Goal: Task Accomplishment & Management: Manage account settings

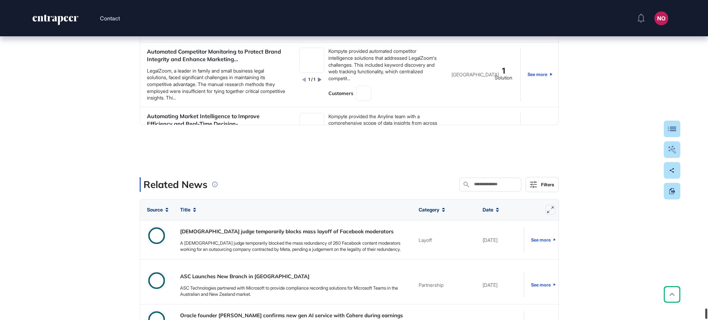
scroll to position [22515, 0]
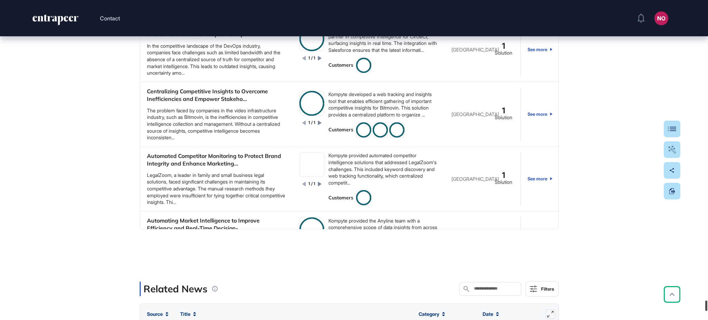
drag, startPoint x: 705, startPoint y: 54, endPoint x: 707, endPoint y: 309, distance: 255.1
click at [707, 309] on div at bounding box center [706, 306] width 2 height 10
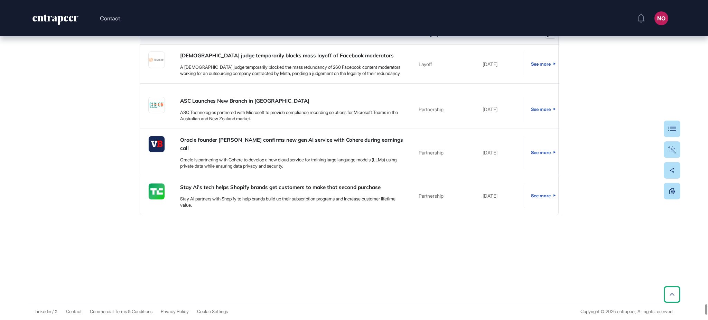
scroll to position [1086, 0]
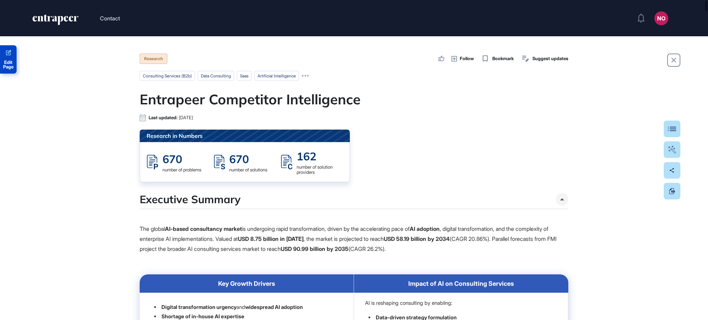
click at [7, 62] on span "Edit Page" at bounding box center [8, 64] width 17 height 9
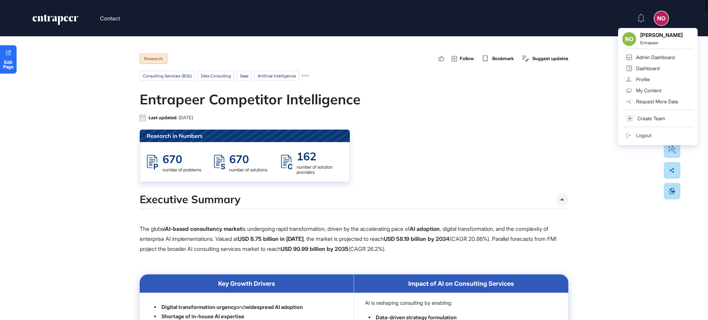
click at [649, 55] on div "Admin Dashboard" at bounding box center [655, 58] width 39 height 6
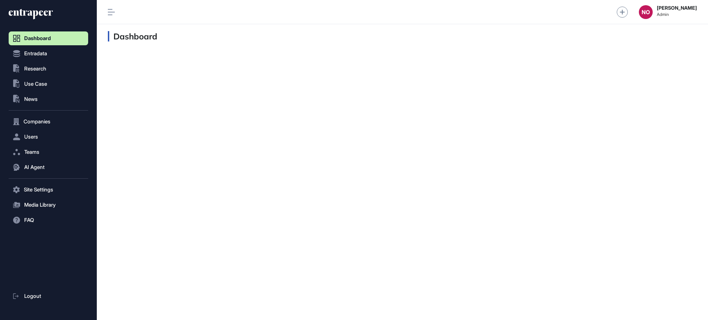
scroll to position [0, 0]
click at [649, 55] on div at bounding box center [402, 53] width 611 height 11
click at [45, 120] on span "Companies" at bounding box center [37, 122] width 27 height 6
click at [48, 135] on span "Company List" at bounding box center [37, 136] width 30 height 6
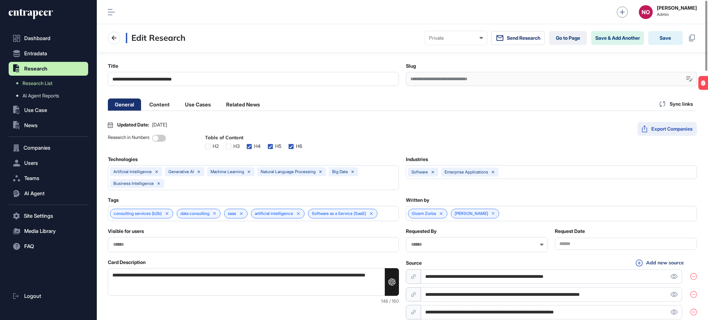
click at [664, 130] on button "Export Companies" at bounding box center [666, 129] width 59 height 14
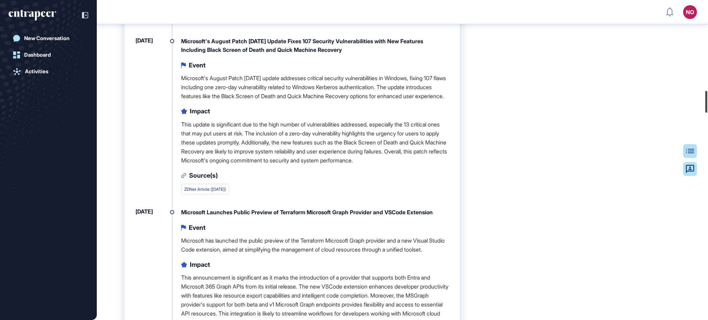
scroll to position [1336, 0]
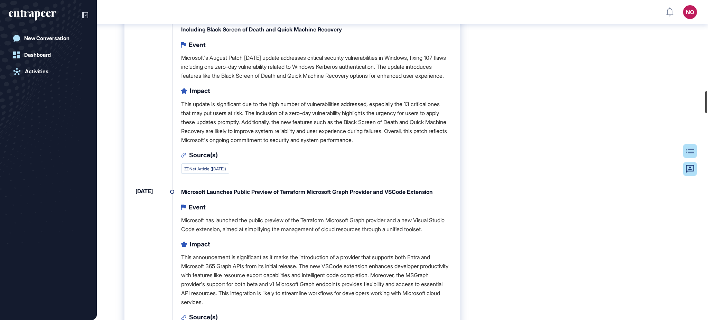
drag, startPoint x: 707, startPoint y: 14, endPoint x: 707, endPoint y: 104, distance: 90.6
click at [707, 104] on div at bounding box center [706, 102] width 2 height 22
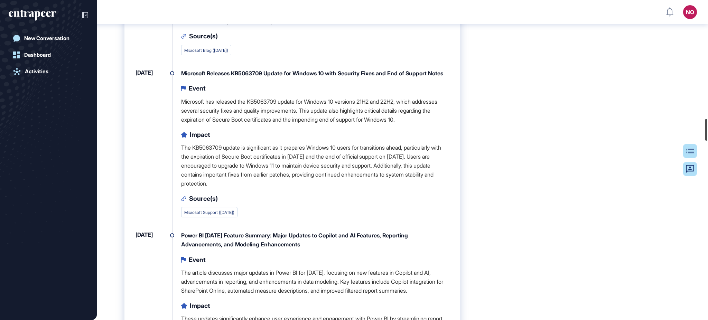
scroll to position [1800, 0]
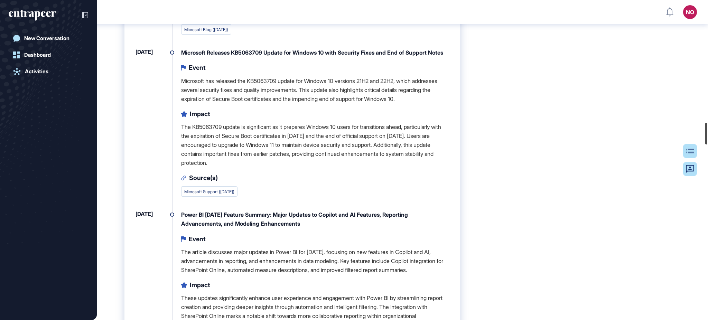
drag, startPoint x: 706, startPoint y: 102, endPoint x: 704, endPoint y: 132, distance: 29.8
click at [705, 132] on div at bounding box center [706, 134] width 2 height 22
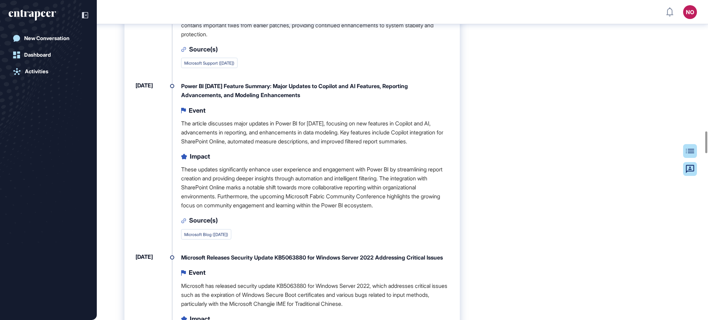
scroll to position [1929, 0]
click at [234, 65] on link "Microsoft Support (Aug 12, 2025)" at bounding box center [209, 62] width 50 height 5
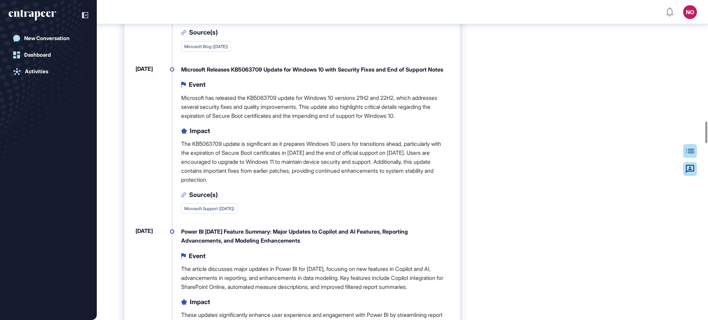
scroll to position [1800, 0]
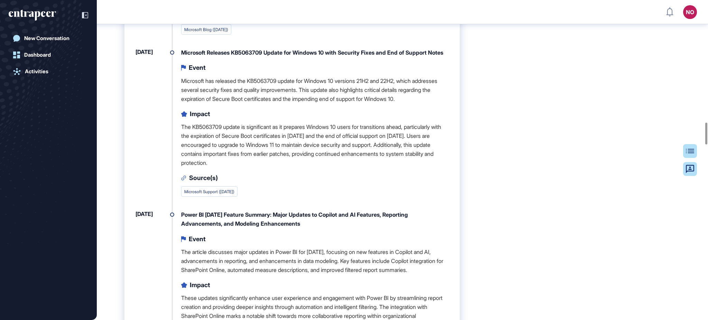
click at [234, 194] on link "Microsoft Support (Aug 12, 2025)" at bounding box center [209, 191] width 50 height 5
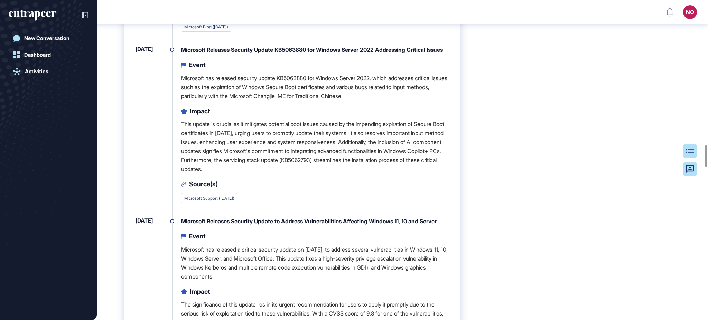
scroll to position [2150, 0]
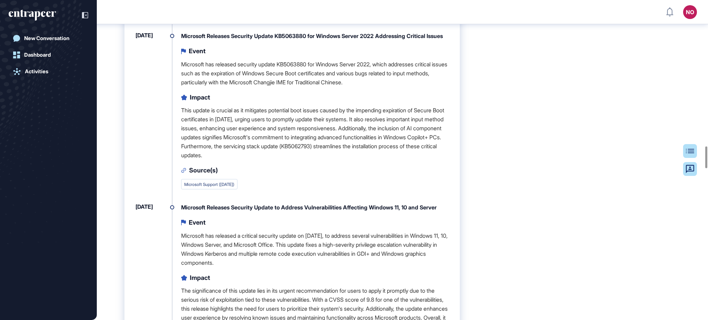
click at [217, 187] on link "Microsoft Support (Aug 12, 2025)" at bounding box center [209, 184] width 50 height 5
click at [529, 136] on div "1.2 Milestones and News Aug 19, 2025 Microsoft to Require In-Office Work for Em…" at bounding box center [367, 218] width 486 height 3348
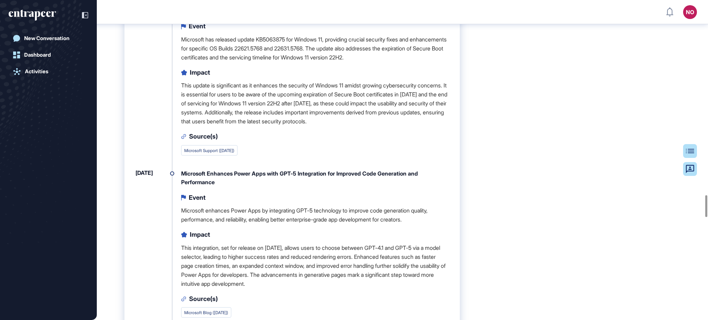
scroll to position [2888, 0]
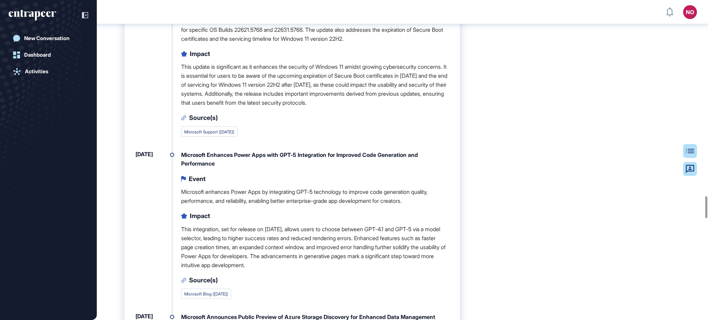
click at [231, 134] on link "Microsoft Support (Aug 12, 2025)" at bounding box center [209, 131] width 50 height 5
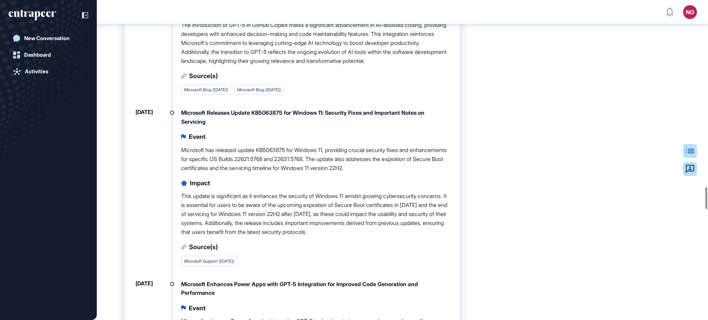
scroll to position [2740, 0]
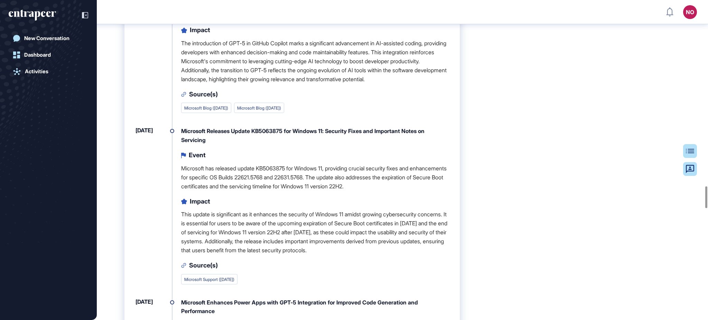
click at [223, 111] on link "Microsoft Blog (Aug 14, 2025)" at bounding box center [206, 107] width 44 height 5
click at [281, 111] on link "Microsoft Blog (Aug 12, 2025)" at bounding box center [259, 107] width 44 height 5
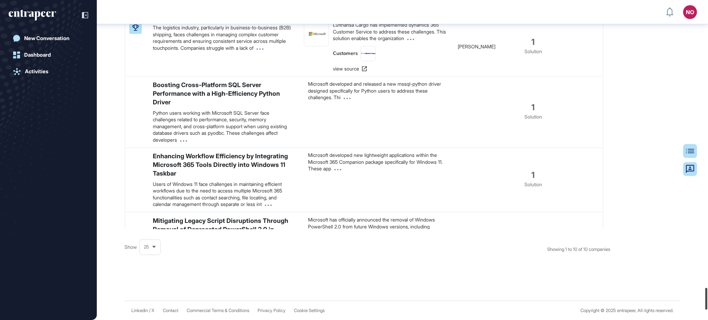
scroll to position [4238, 0]
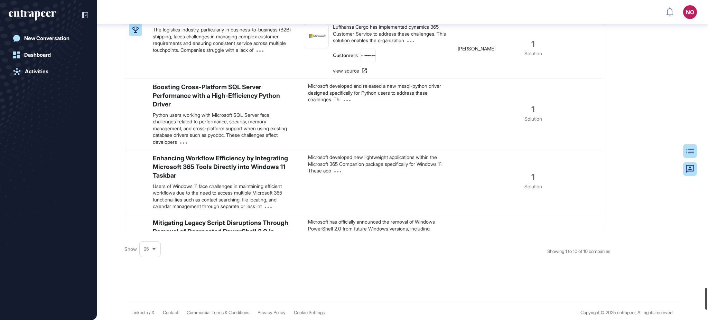
drag, startPoint x: 707, startPoint y: 18, endPoint x: 707, endPoint y: 306, distance: 287.2
click at [707, 306] on div at bounding box center [706, 299] width 2 height 22
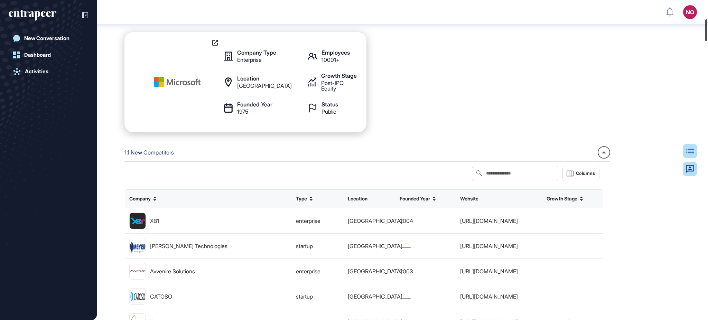
scroll to position [0, 0]
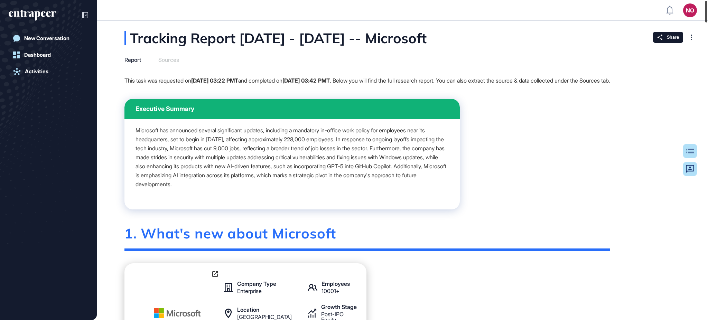
drag, startPoint x: 706, startPoint y: 90, endPoint x: 697, endPoint y: 2, distance: 87.9
click at [697, 2] on div "NO Admin Dashboard Dashboard Profile My Content Request More Data New Conversat…" at bounding box center [354, 160] width 708 height 320
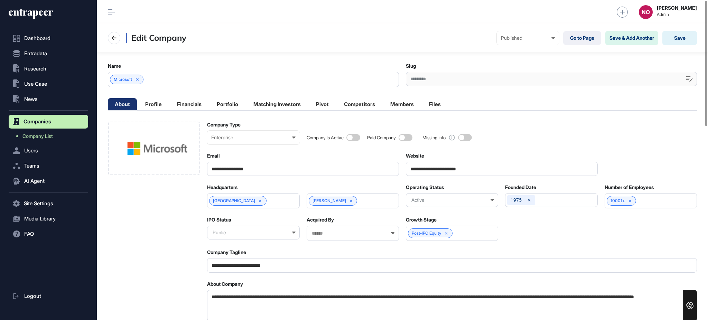
click at [441, 167] on input "**********" at bounding box center [502, 169] width 192 height 14
click at [67, 134] on link "Company List" at bounding box center [50, 136] width 76 height 12
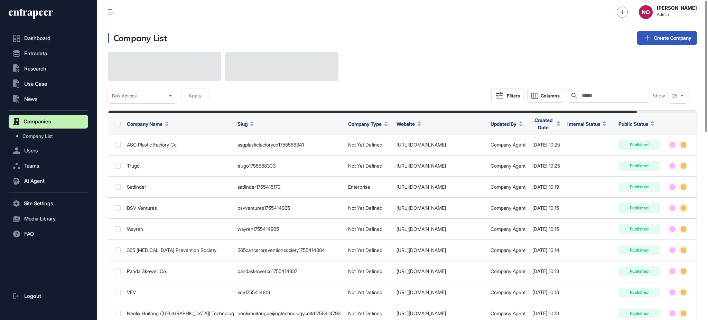
click at [614, 95] on input "text" at bounding box center [613, 96] width 64 height 6
paste input "**********"
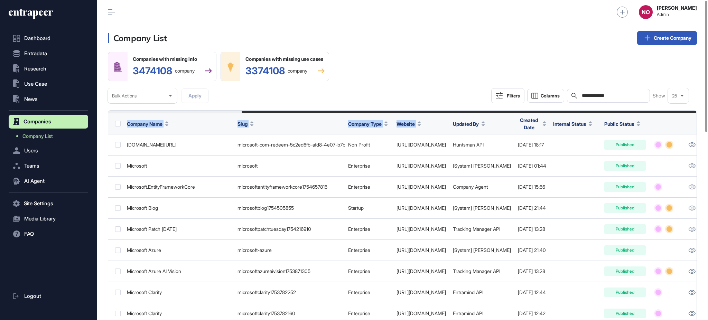
scroll to position [0, 173]
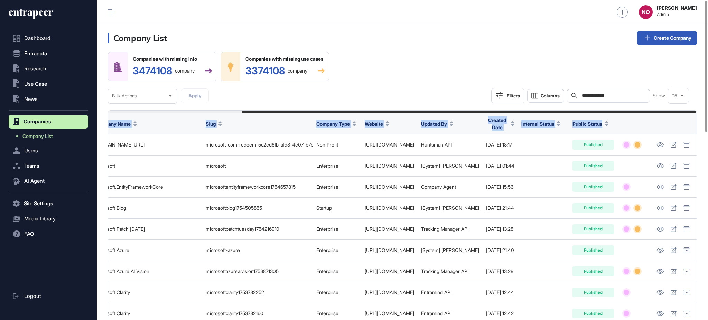
drag, startPoint x: 457, startPoint y: 112, endPoint x: 648, endPoint y: 129, distance: 191.8
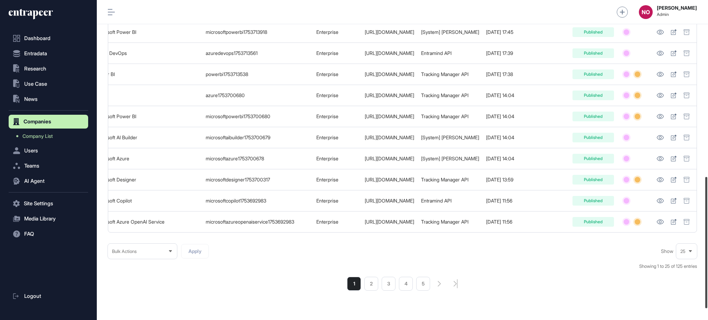
scroll to position [431, 0]
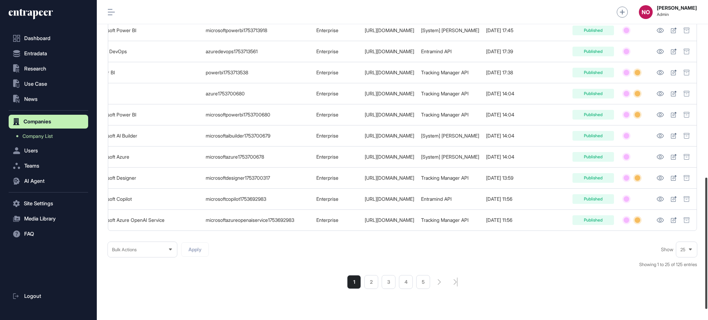
drag, startPoint x: 707, startPoint y: 107, endPoint x: 707, endPoint y: 284, distance: 177.0
click at [707, 284] on div at bounding box center [706, 243] width 2 height 131
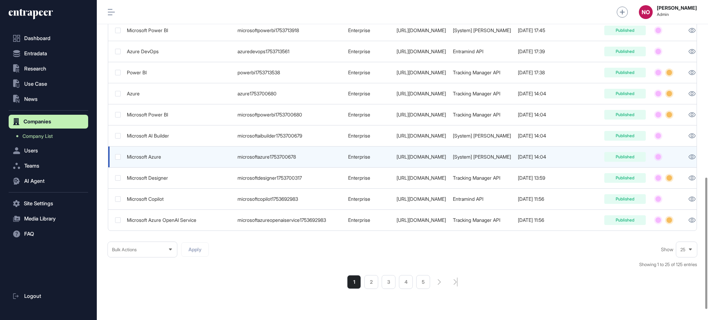
drag, startPoint x: 418, startPoint y: 161, endPoint x: 414, endPoint y: 162, distance: 4.7
click at [414, 162] on td "https://azure.microsoft.com" at bounding box center [421, 157] width 56 height 21
copy link "azure.microsoft.com"
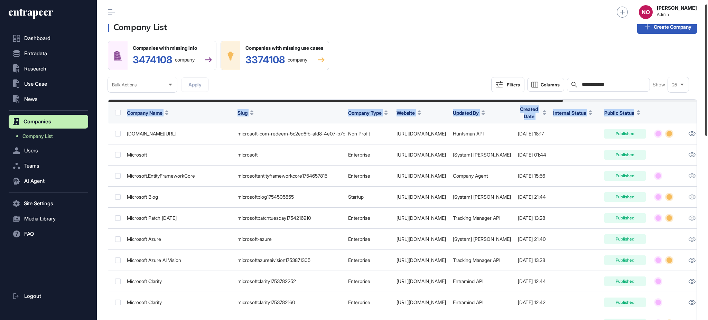
scroll to position [9, 0]
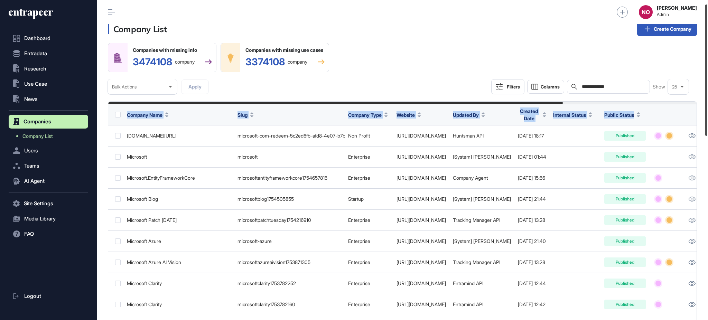
drag, startPoint x: 707, startPoint y: 217, endPoint x: 707, endPoint y: 44, distance: 172.8
click at [707, 44] on div at bounding box center [706, 69] width 2 height 131
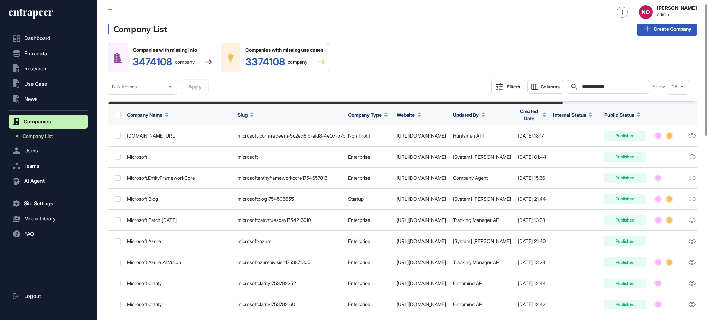
drag, startPoint x: 629, startPoint y: 88, endPoint x: 516, endPoint y: 86, distance: 113.7
click at [516, 86] on div "**********" at bounding box center [589, 86] width 197 height 15
paste input "******"
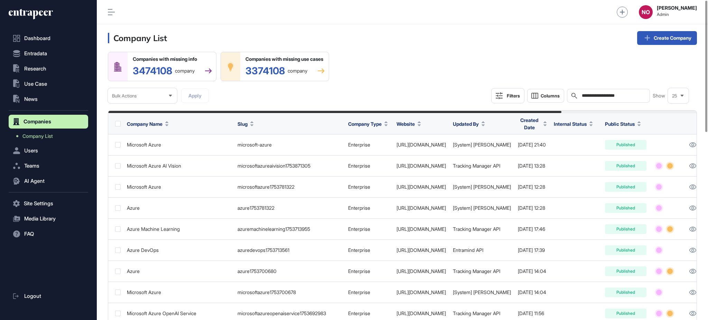
type input "**********"
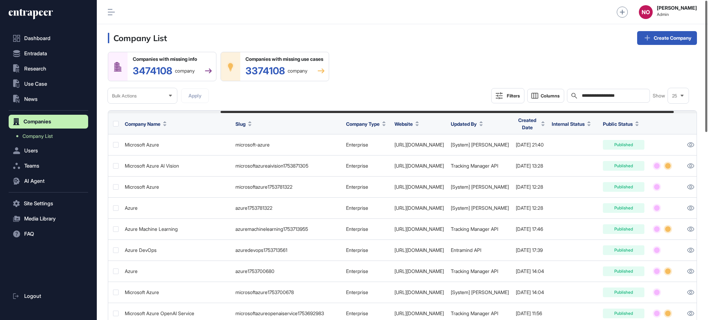
scroll to position [0, 175]
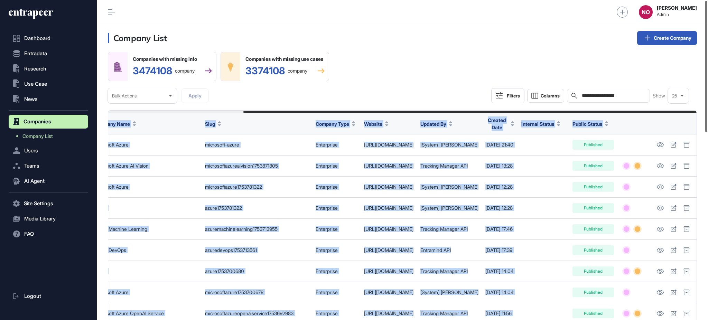
drag, startPoint x: 541, startPoint y: 111, endPoint x: 707, endPoint y: 119, distance: 166.8
click at [707, 119] on div "**********" at bounding box center [402, 160] width 611 height 320
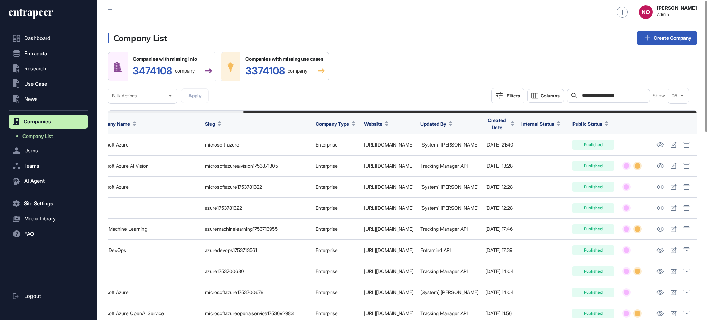
click at [622, 62] on div "**********" at bounding box center [402, 77] width 589 height 51
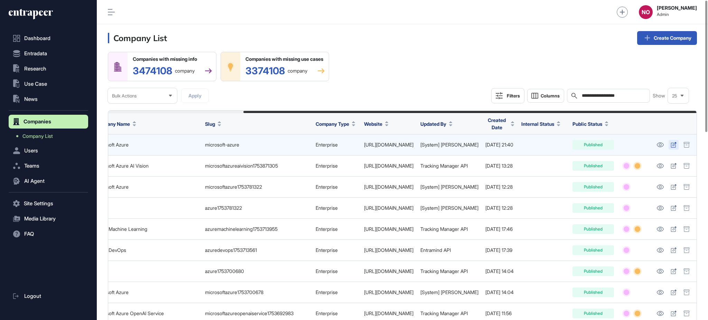
click at [673, 146] on icon at bounding box center [673, 145] width 6 height 6
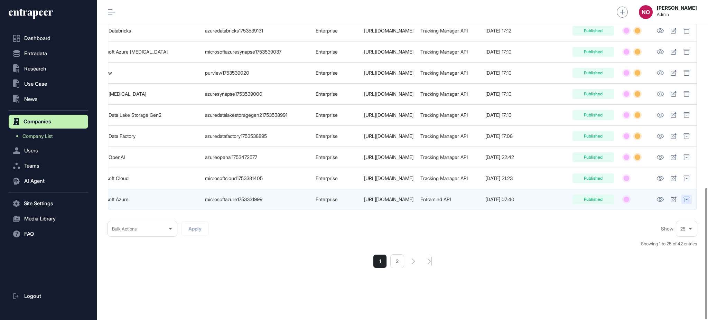
click at [691, 196] on div at bounding box center [686, 200] width 10 height 10
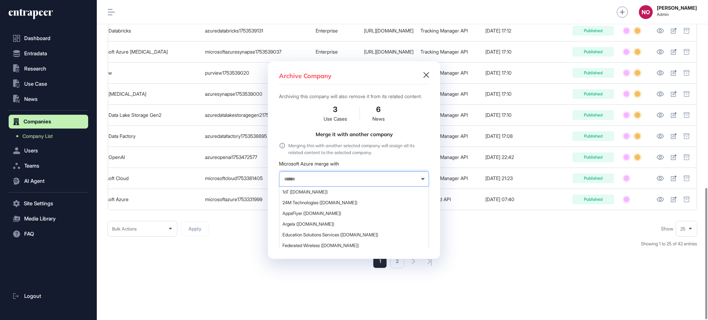
click at [302, 182] on input "text" at bounding box center [349, 179] width 132 height 6
type input "**********"
click at [318, 195] on span "Microsoft AZURE (azure.microsoft.com)" at bounding box center [353, 191] width 142 height 5
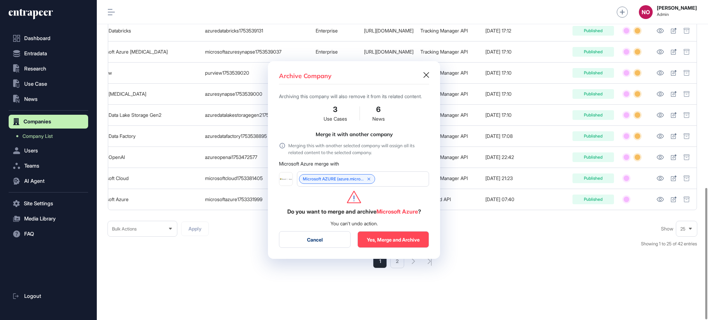
click at [403, 242] on button "Yes, Merge and Archive" at bounding box center [393, 239] width 72 height 17
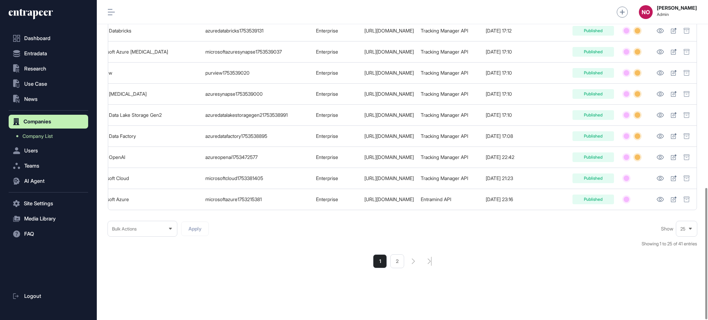
drag, startPoint x: 496, startPoint y: 210, endPoint x: 550, endPoint y: 208, distance: 54.3
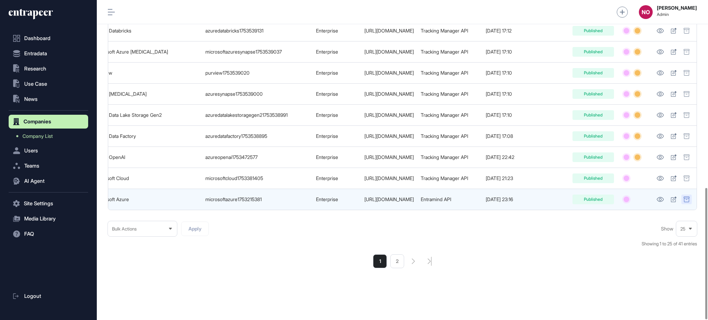
click at [687, 197] on icon at bounding box center [686, 200] width 6 height 6
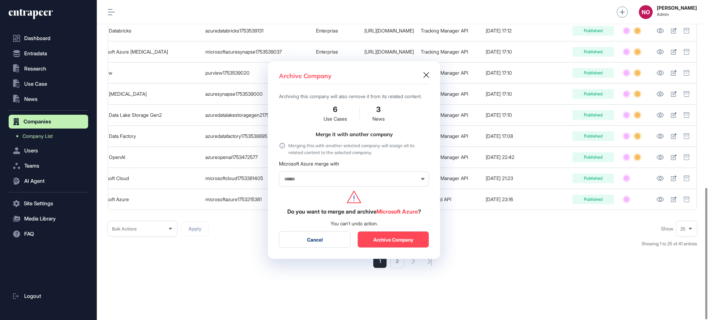
click at [316, 182] on input "text" at bounding box center [349, 179] width 132 height 6
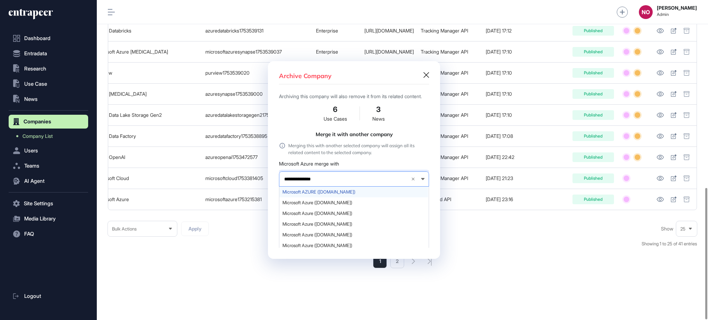
type input "**********"
click at [313, 195] on span "Microsoft AZURE (azure.microsoft.com)" at bounding box center [353, 191] width 142 height 5
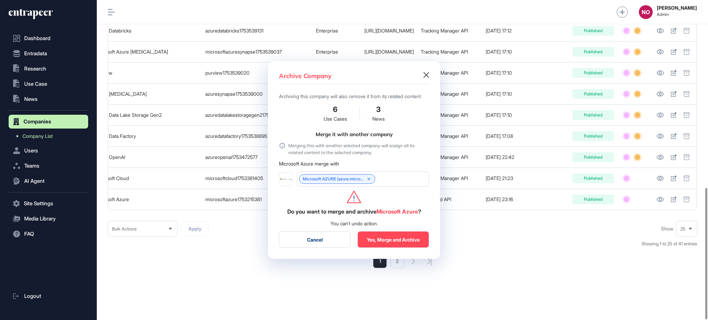
click at [394, 241] on button "Yes, Merge and Archive" at bounding box center [393, 239] width 72 height 17
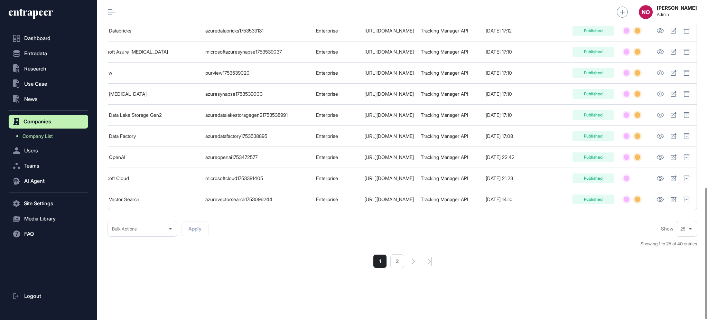
drag, startPoint x: 413, startPoint y: 210, endPoint x: 608, endPoint y: 225, distance: 195.2
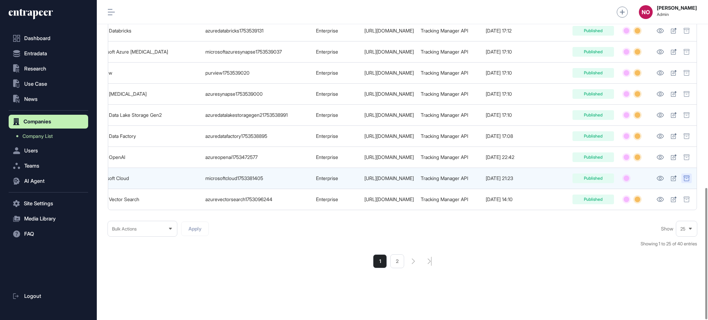
click at [687, 176] on icon at bounding box center [686, 179] width 6 height 6
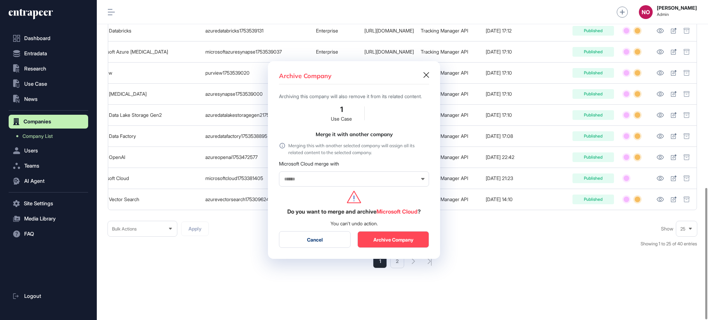
click at [321, 186] on div at bounding box center [354, 178] width 150 height 15
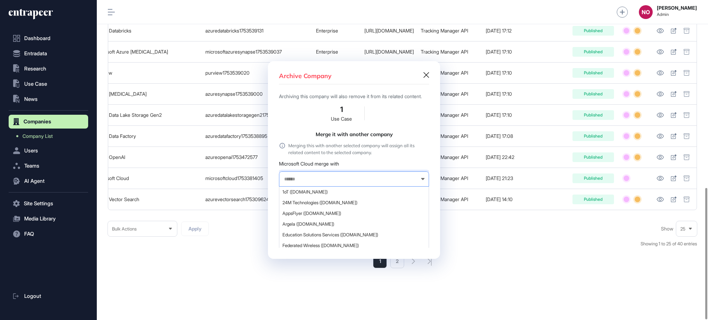
click at [321, 182] on input "text" at bounding box center [349, 179] width 132 height 6
type input "**********"
click at [319, 193] on div "Microsoft AZURE (azure.microsoft.com)" at bounding box center [353, 192] width 149 height 11
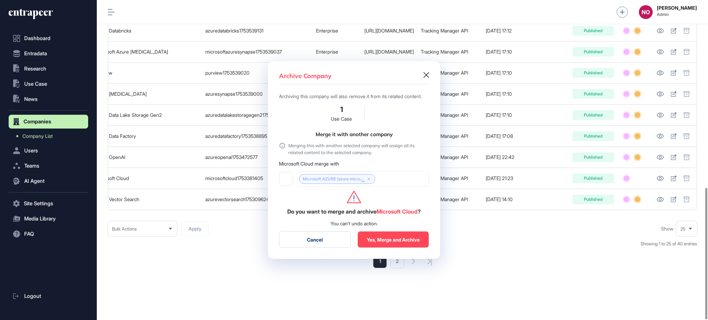
click at [391, 242] on button "Yes, Merge and Archive" at bounding box center [393, 239] width 72 height 17
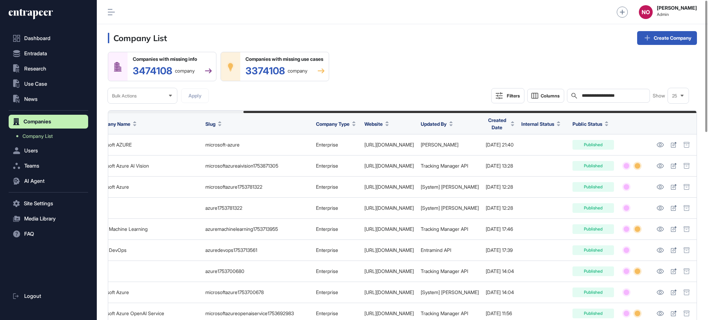
drag, startPoint x: 626, startPoint y: 187, endPoint x: 707, endPoint y: 186, distance: 80.9
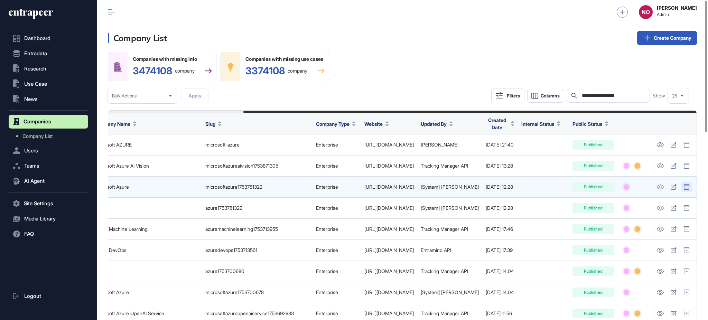
click at [688, 186] on div at bounding box center [686, 187] width 10 height 10
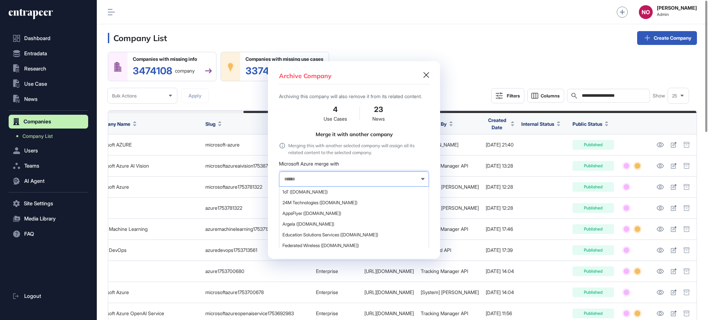
click at [314, 182] on input "text" at bounding box center [349, 179] width 132 height 6
type input "**********"
click at [328, 195] on span "Microsoft AZURE (azure.microsoft.com)" at bounding box center [353, 191] width 142 height 5
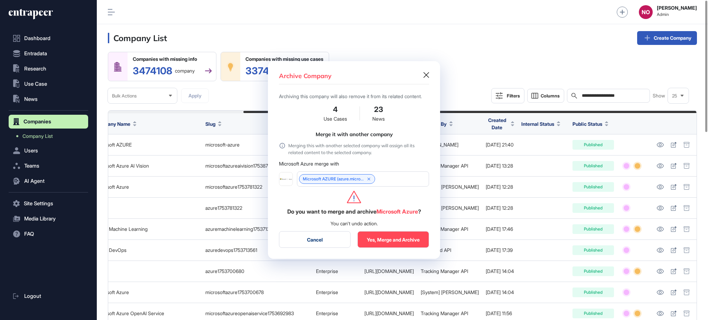
click at [386, 243] on button "Yes, Merge and Archive" at bounding box center [393, 239] width 72 height 17
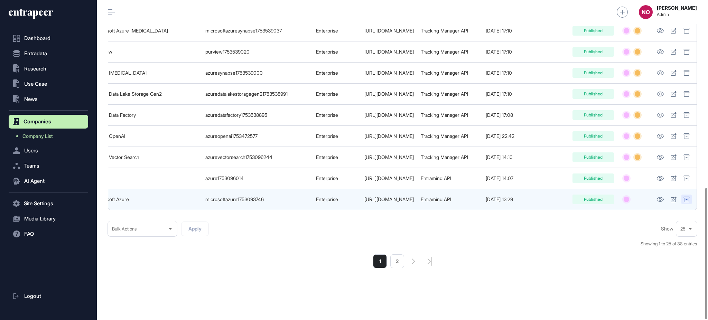
click at [684, 197] on icon at bounding box center [686, 200] width 6 height 6
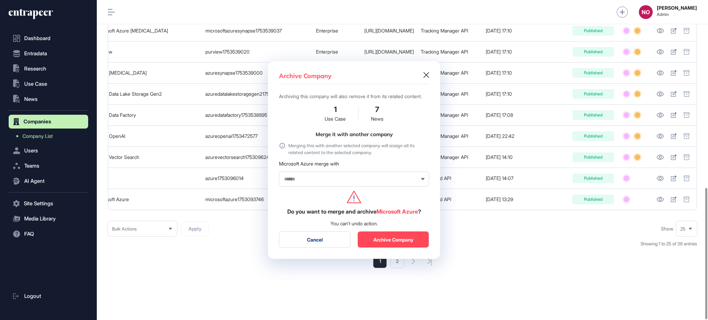
click at [345, 181] on input "text" at bounding box center [349, 179] width 132 height 6
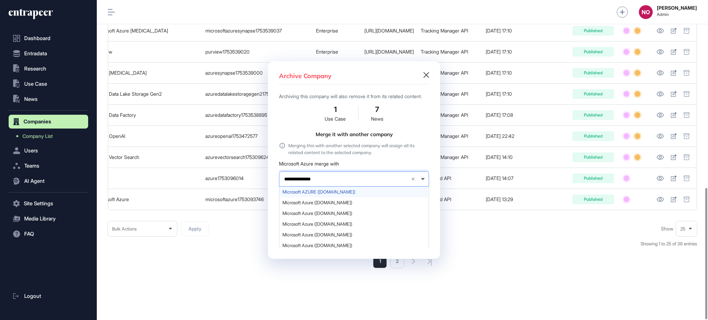
type input "**********"
click at [342, 192] on div "Microsoft AZURE (azure.microsoft.com)" at bounding box center [353, 192] width 149 height 11
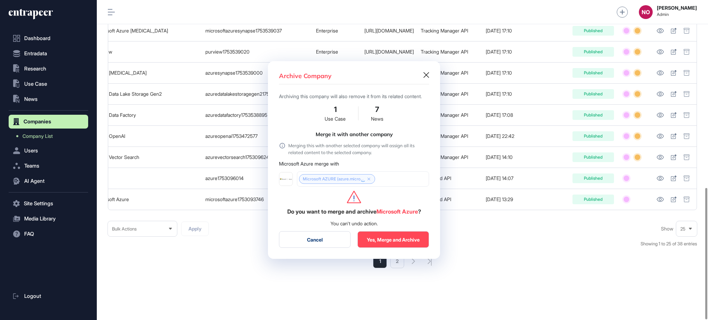
click at [375, 243] on button "Yes, Merge and Archive" at bounding box center [393, 239] width 72 height 17
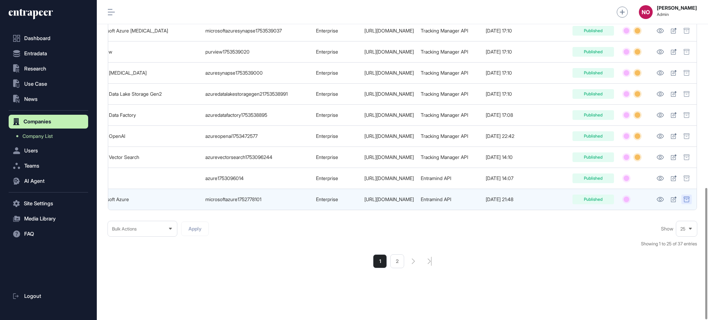
click at [681, 195] on div at bounding box center [686, 200] width 10 height 10
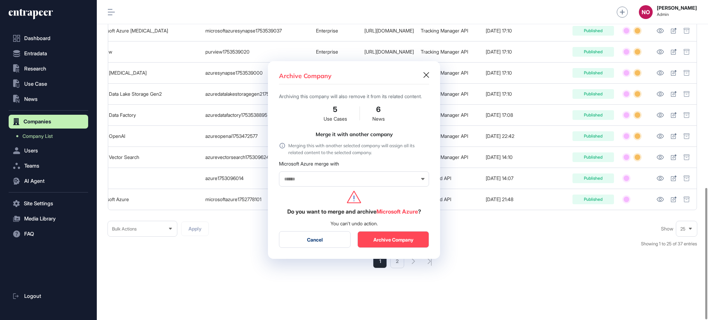
click at [302, 182] on input "text" at bounding box center [349, 179] width 132 height 6
type input "**********"
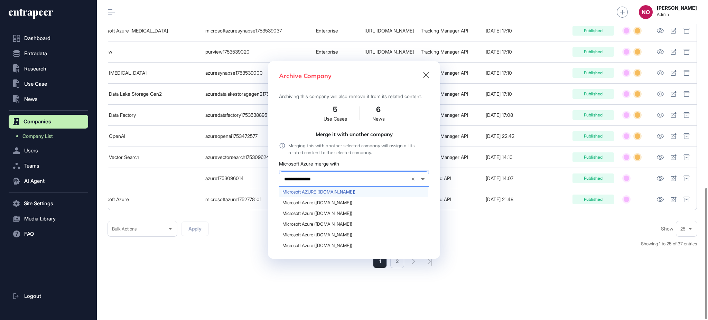
click at [306, 195] on span "Microsoft AZURE (azure.microsoft.com)" at bounding box center [353, 191] width 142 height 5
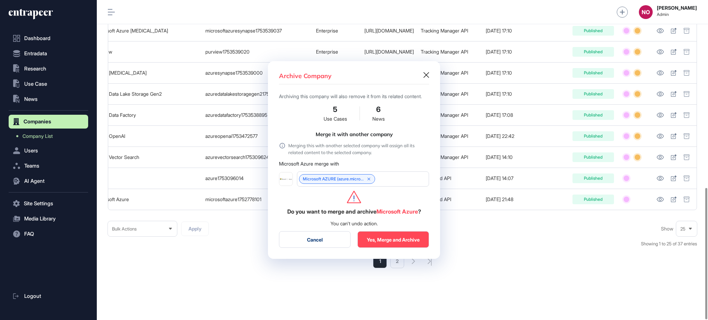
click at [405, 246] on button "Yes, Merge and Archive" at bounding box center [393, 239] width 72 height 17
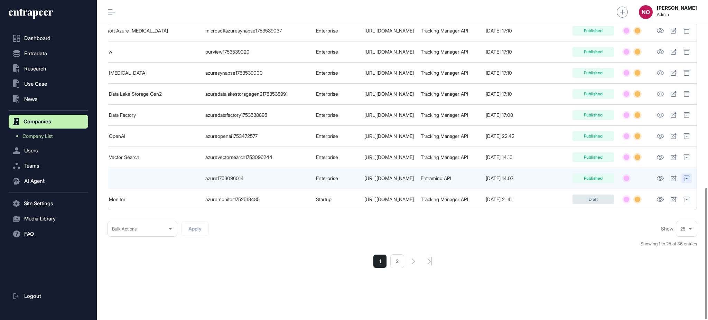
click at [689, 176] on icon at bounding box center [686, 179] width 6 height 6
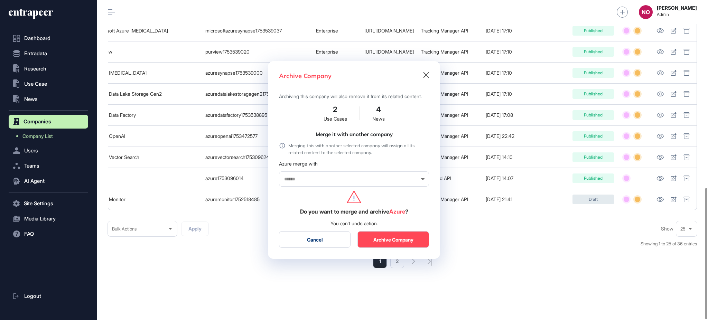
click at [303, 182] on input "text" at bounding box center [349, 179] width 132 height 6
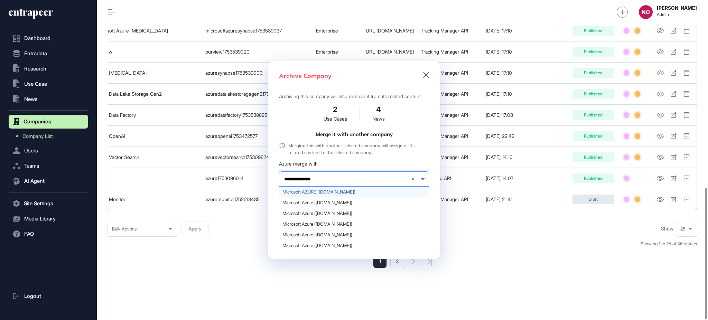
type input "**********"
click at [295, 197] on div "Microsoft AZURE (azure.microsoft.com)" at bounding box center [353, 192] width 149 height 11
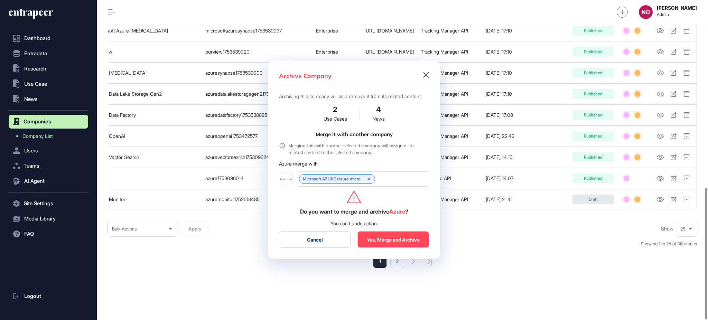
click at [384, 241] on button "Yes, Merge and Archive" at bounding box center [393, 239] width 72 height 17
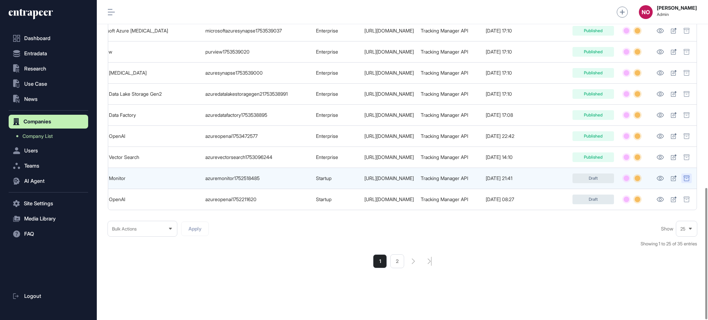
click at [689, 177] on div at bounding box center [686, 178] width 10 height 10
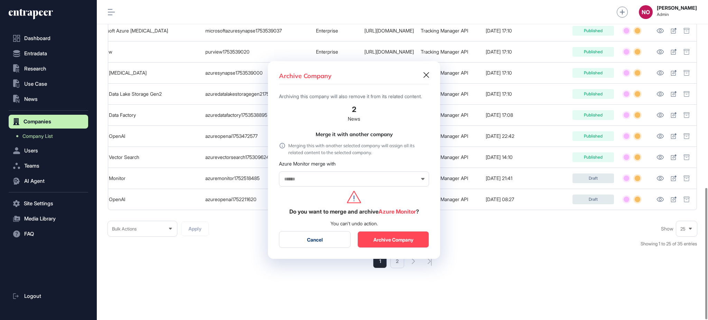
click at [318, 181] on input "text" at bounding box center [349, 179] width 132 height 6
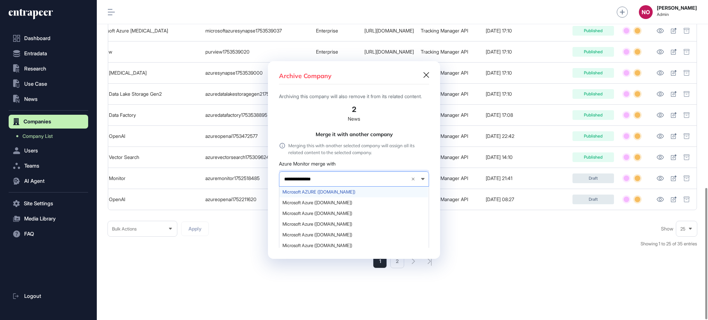
type input "**********"
click at [308, 193] on span "Microsoft AZURE (azure.microsoft.com)" at bounding box center [353, 191] width 142 height 5
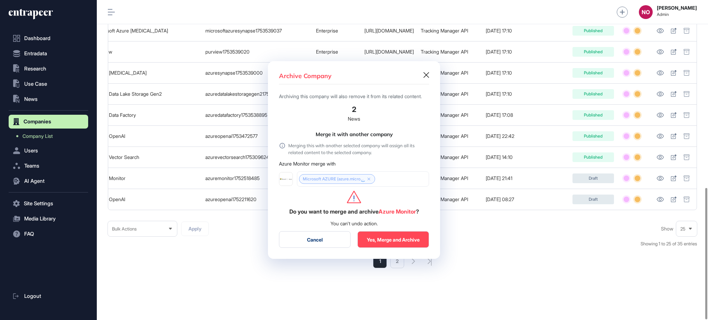
click at [392, 241] on button "Yes, Merge and Archive" at bounding box center [393, 239] width 72 height 17
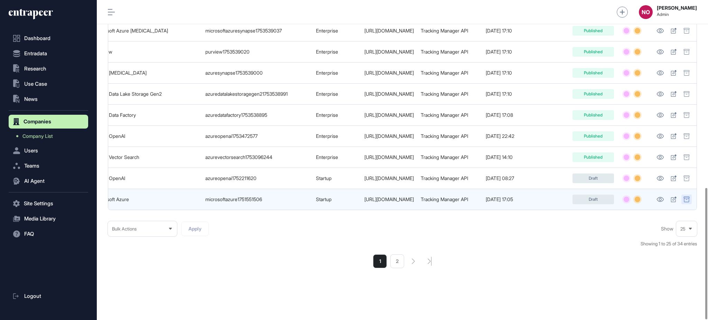
click at [688, 197] on icon at bounding box center [686, 200] width 6 height 6
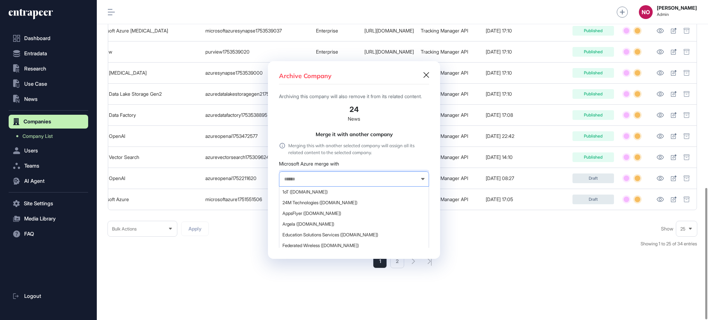
click at [317, 180] on input "text" at bounding box center [349, 179] width 132 height 6
type input "**********"
click at [317, 195] on span "Microsoft AZURE (azure.microsoft.com)" at bounding box center [353, 191] width 142 height 5
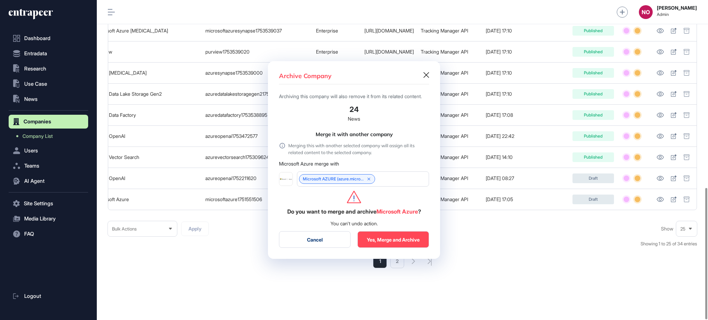
click at [383, 240] on button "Yes, Merge and Archive" at bounding box center [393, 239] width 72 height 17
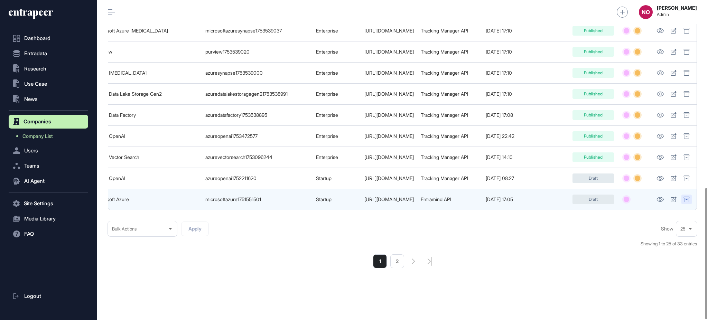
click at [691, 195] on div at bounding box center [686, 200] width 10 height 10
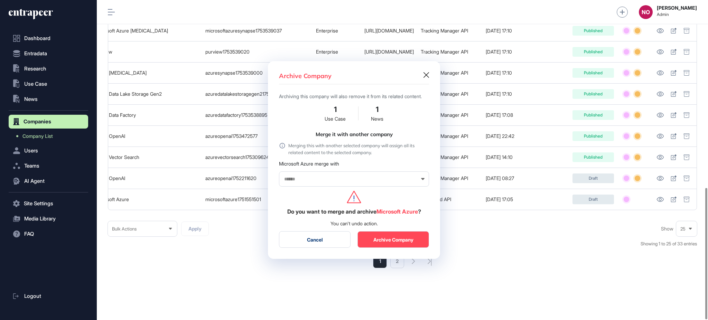
click at [350, 177] on div at bounding box center [354, 178] width 150 height 15
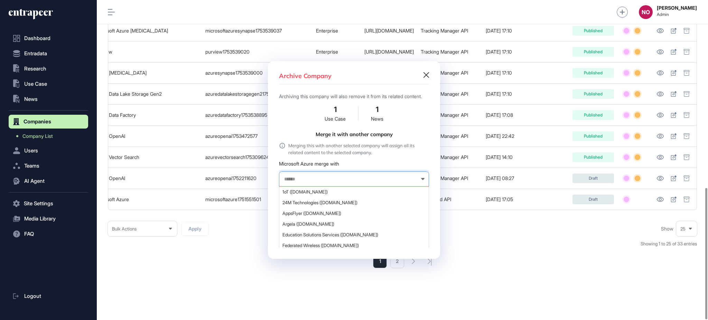
click at [346, 180] on input "text" at bounding box center [349, 179] width 132 height 6
type input "**********"
click at [335, 194] on span "Microsoft AZURE (azure.microsoft.com)" at bounding box center [353, 191] width 142 height 5
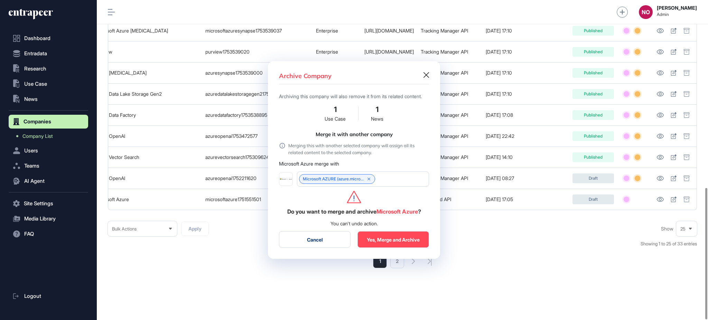
click at [404, 242] on button "Yes, Merge and Archive" at bounding box center [393, 239] width 72 height 17
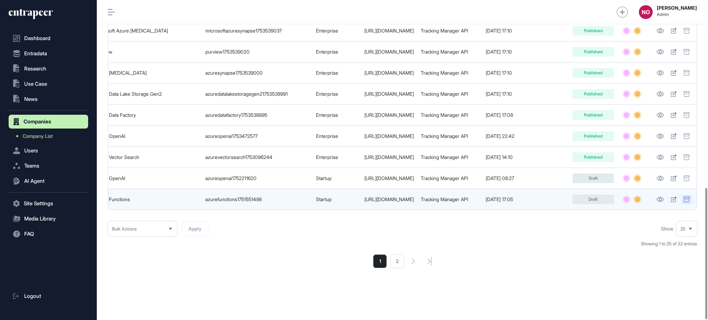
click at [684, 197] on icon at bounding box center [686, 200] width 6 height 6
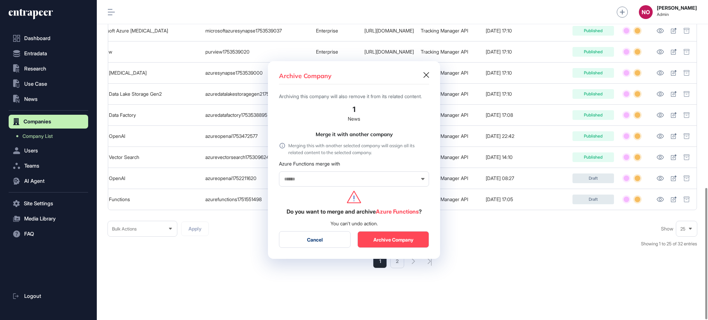
click at [336, 180] on input "text" at bounding box center [349, 179] width 132 height 6
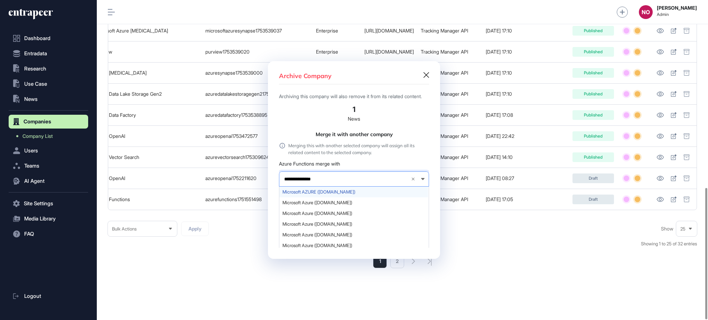
type input "**********"
click at [328, 191] on div "Microsoft AZURE (azure.microsoft.com)" at bounding box center [353, 192] width 149 height 11
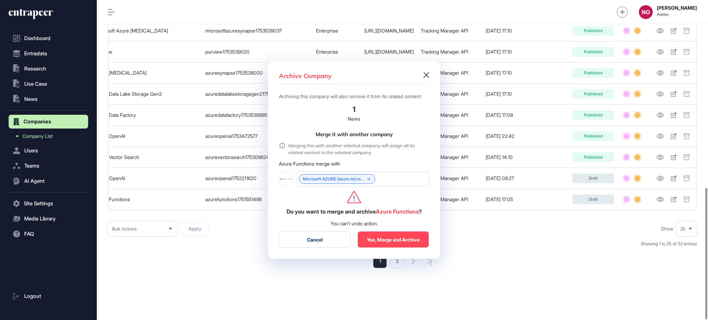
click at [397, 248] on button "Yes, Merge and Archive" at bounding box center [393, 239] width 72 height 17
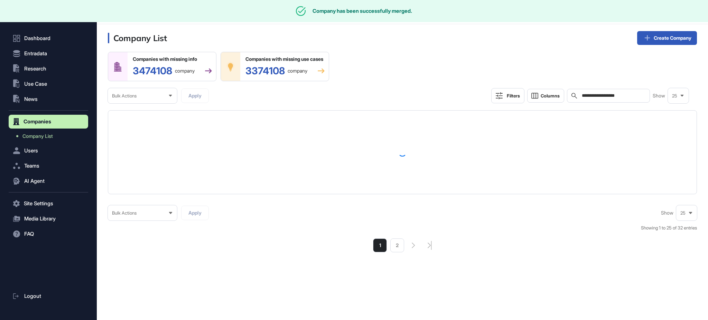
scroll to position [0, 0]
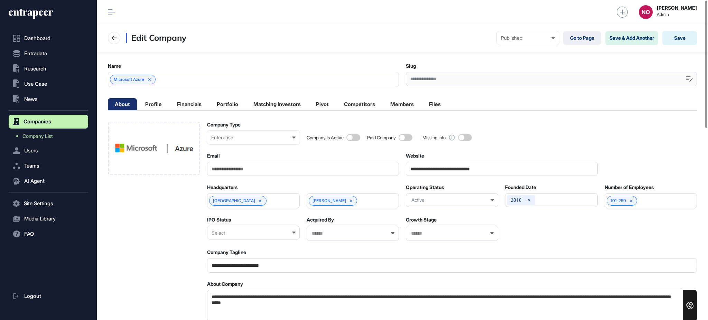
click at [176, 85] on div "Microsoft Azure" at bounding box center [253, 79] width 291 height 15
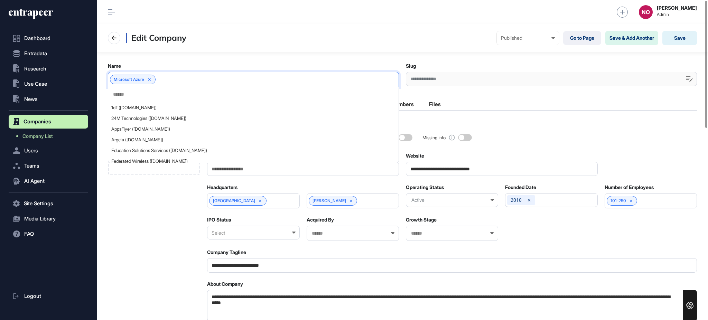
click at [168, 93] on input "text" at bounding box center [252, 95] width 281 height 6
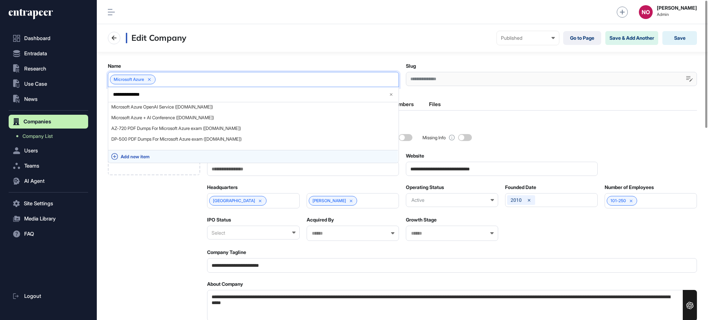
type input "**********"
click at [158, 157] on span "Add new item" at bounding box center [258, 156] width 274 height 5
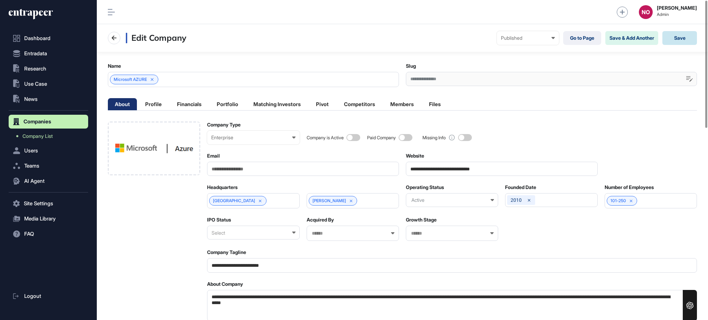
click at [687, 42] on button "Save" at bounding box center [679, 38] width 35 height 14
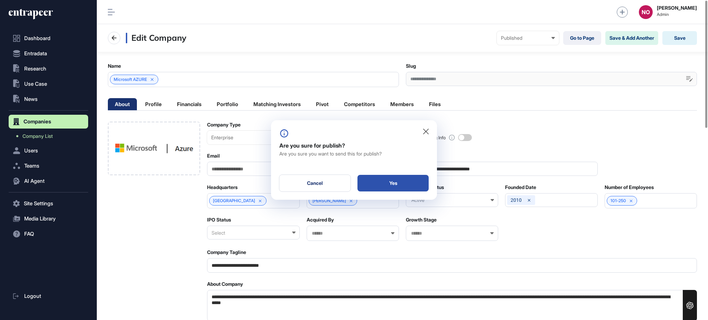
click at [404, 179] on div "Yes" at bounding box center [392, 183] width 71 height 17
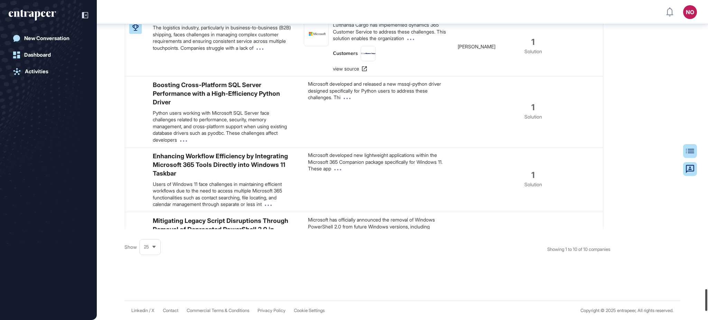
scroll to position [4282, 0]
drag, startPoint x: 707, startPoint y: 22, endPoint x: 704, endPoint y: 301, distance: 278.2
click at [705, 301] on div at bounding box center [706, 302] width 2 height 22
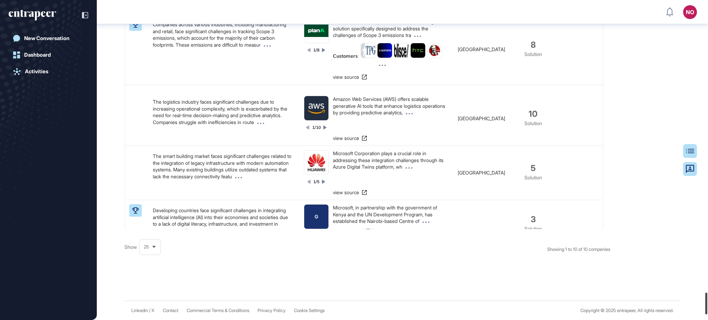
scroll to position [4328, 0]
click at [707, 301] on div at bounding box center [706, 305] width 2 height 22
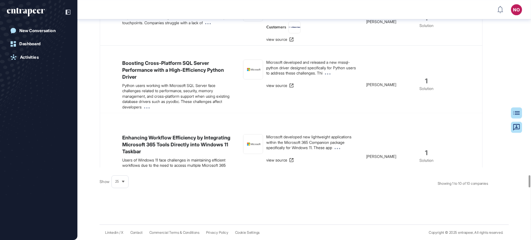
scroll to position [240, 531]
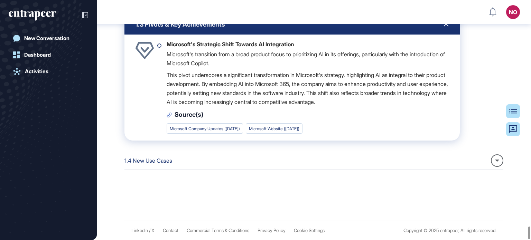
scroll to position [4209, 0]
click at [241, 164] on div "1.4 New Use Cases" at bounding box center [313, 162] width 379 height 16
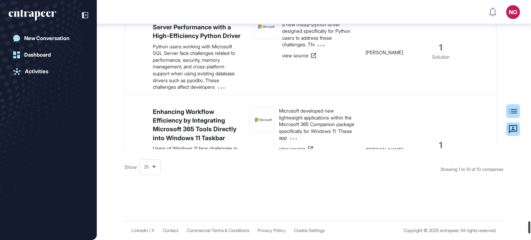
scroll to position [4351, 0]
drag, startPoint x: 530, startPoint y: 228, endPoint x: 531, endPoint y: 225, distance: 3.5
click at [530, 225] on div at bounding box center [529, 227] width 2 height 12
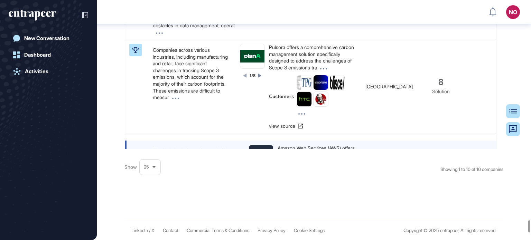
scroll to position [586, 0]
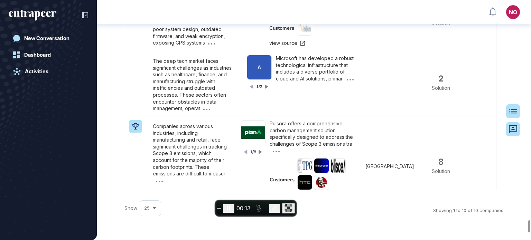
scroll to position [369, 0]
click at [219, 208] on span "End recording" at bounding box center [219, 208] width 0 height 0
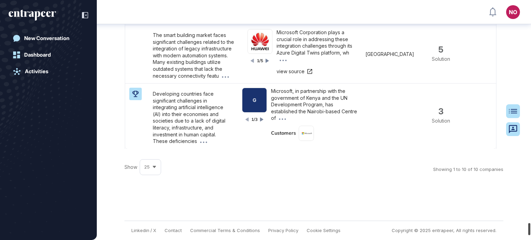
scroll to position [4412, 0]
click at [530, 227] on div at bounding box center [529, 230] width 2 height 12
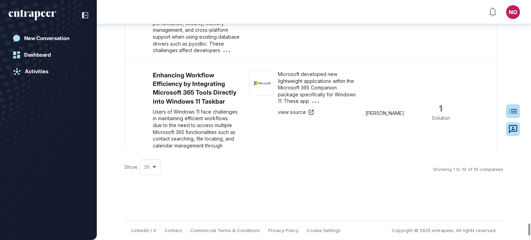
scroll to position [35, 0]
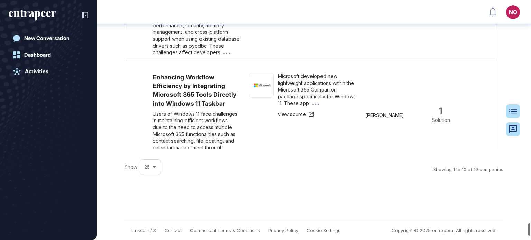
click at [529, 227] on div at bounding box center [529, 230] width 2 height 12
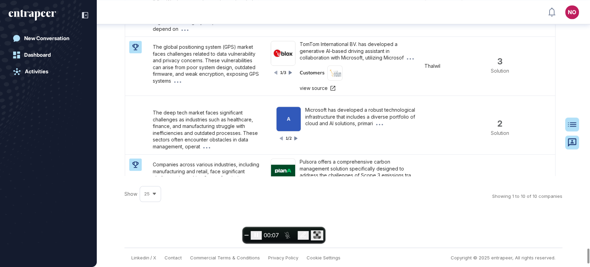
scroll to position [221, 0]
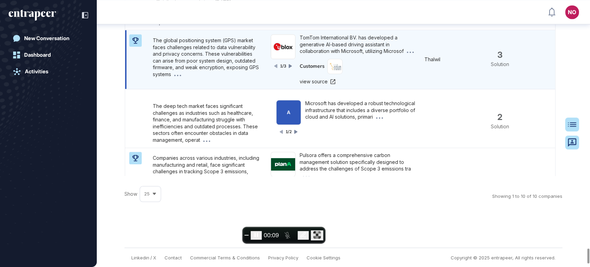
click at [289, 68] on icon at bounding box center [290, 66] width 3 height 4
click at [407, 53] on icon at bounding box center [410, 51] width 7 height 1
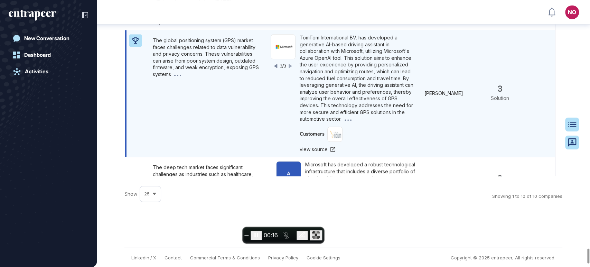
click at [181, 76] on icon at bounding box center [177, 75] width 7 height 1
click at [192, 78] on p "The global positioning system (GPS) market faces challenges related to data vul…" at bounding box center [206, 57] width 107 height 41
click at [188, 78] on p "The global positioning system (GPS) market faces challenges related to data vul…" at bounding box center [206, 57] width 107 height 41
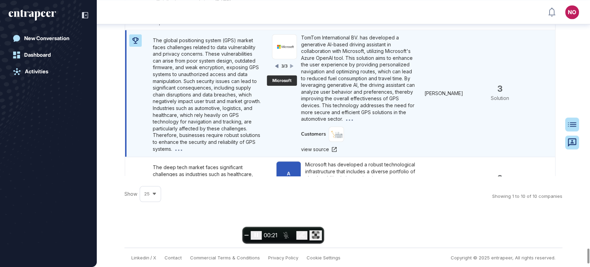
click at [282, 50] on img at bounding box center [284, 47] width 24 height 8
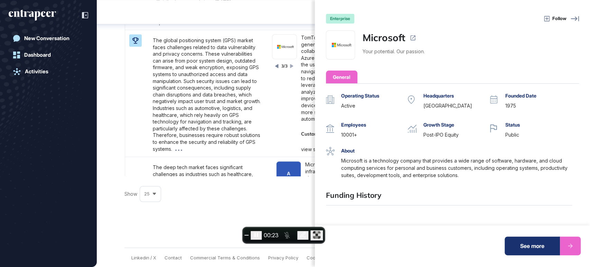
click at [289, 145] on div "enterprise Follow Microsoft Your potential. Our passion. General Operating Stat…" at bounding box center [295, 133] width 590 height 267
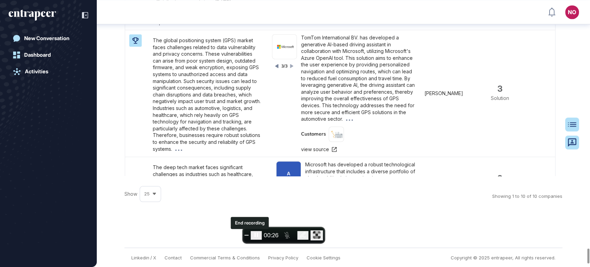
click at [246, 235] on span "End recording" at bounding box center [246, 235] width 0 height 0
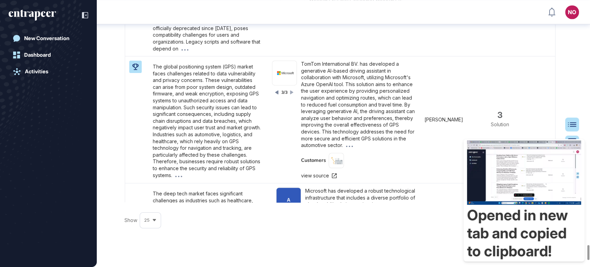
scroll to position [4337, 0]
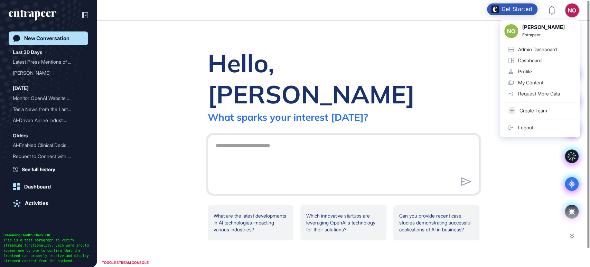
click at [544, 52] on link "Admin Dashboard" at bounding box center [539, 49] width 71 height 11
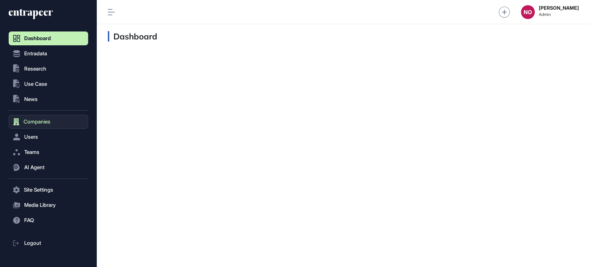
click at [56, 125] on button "Companies" at bounding box center [48, 122] width 79 height 14
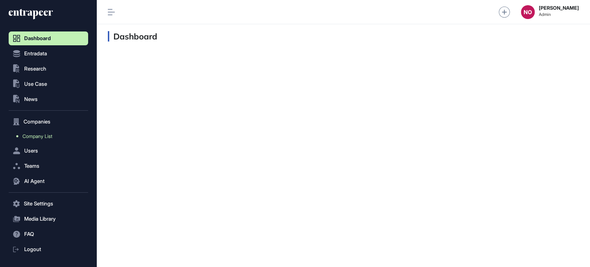
click at [47, 136] on span "Company List" at bounding box center [37, 136] width 30 height 6
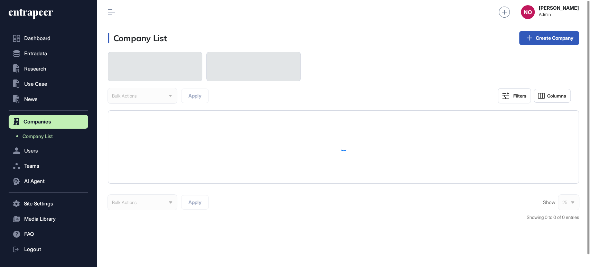
scroll to position [267, 493]
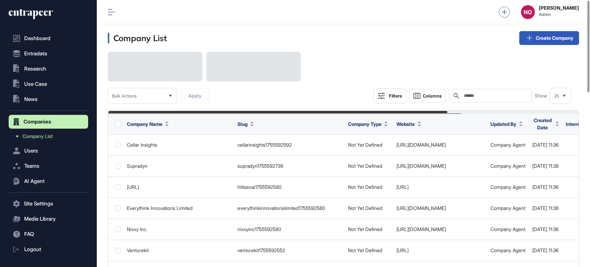
click at [497, 93] on input "text" at bounding box center [495, 96] width 64 height 6
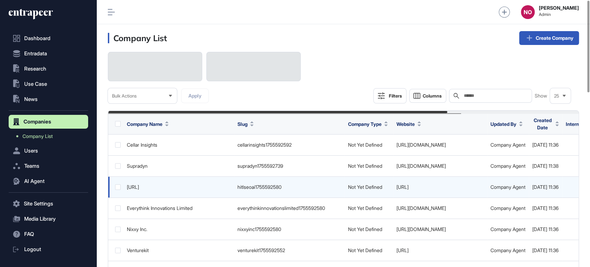
paste input "**********"
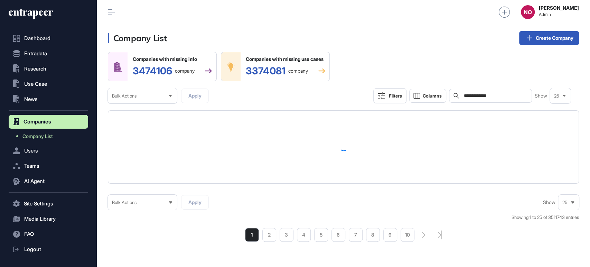
click at [521, 94] on input "**********" at bounding box center [495, 96] width 64 height 6
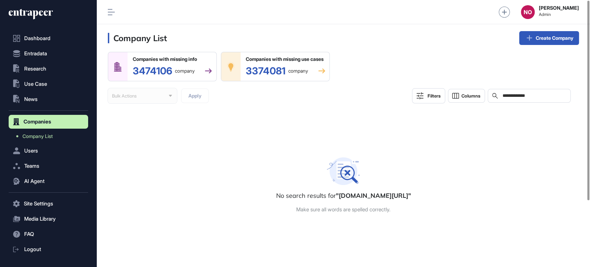
click at [505, 94] on input "**********" at bounding box center [534, 96] width 64 height 6
click at [564, 96] on input "**********" at bounding box center [534, 96] width 64 height 6
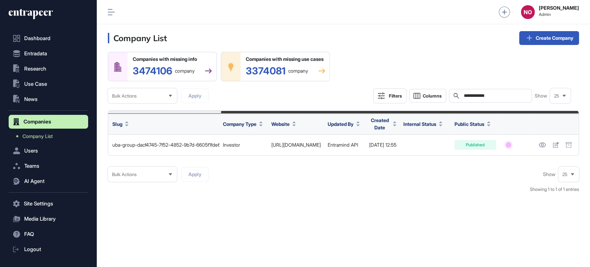
scroll to position [0, 148]
drag, startPoint x: 437, startPoint y: 159, endPoint x: 589, endPoint y: 154, distance: 152.1
click at [589, 154] on main "**********" at bounding box center [343, 126] width 493 height 148
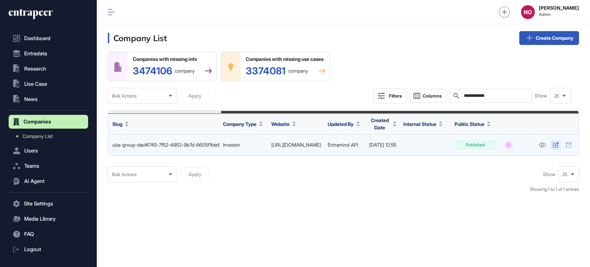
type input "**********"
click at [559, 143] on link at bounding box center [556, 145] width 10 height 10
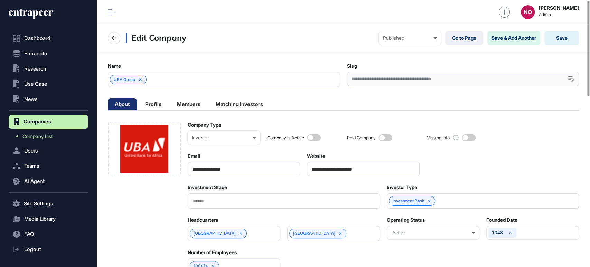
scroll to position [0, 3]
click at [210, 136] on div "Investor" at bounding box center [224, 138] width 65 height 6
click at [0, 0] on div "Enterprise" at bounding box center [0, 0] width 0 height 0
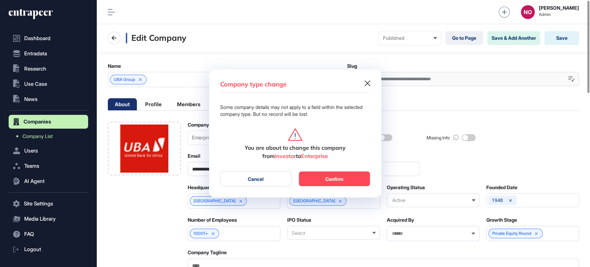
click at [357, 179] on button "Confirm" at bounding box center [335, 178] width 72 height 15
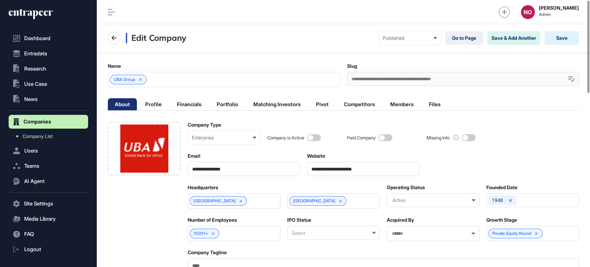
click at [384, 171] on input "**********" at bounding box center [363, 169] width 113 height 14
paste input "**"
type input "**********"
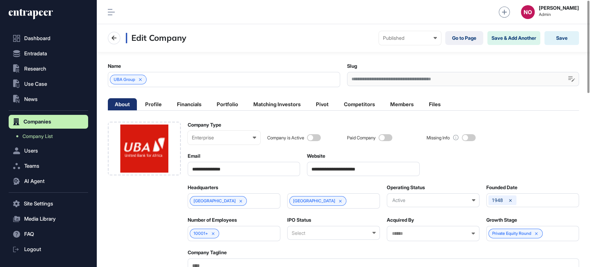
click at [193, 80] on div "UBA Group" at bounding box center [224, 79] width 232 height 15
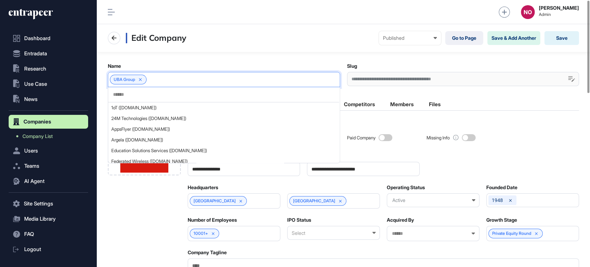
click at [138, 96] on input "text" at bounding box center [223, 95] width 223 height 6
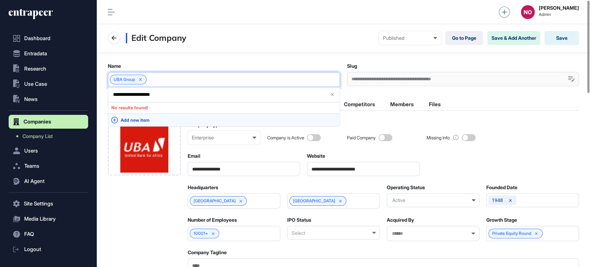
type input "**********"
click at [142, 118] on span "Add new item" at bounding box center [228, 120] width 215 height 5
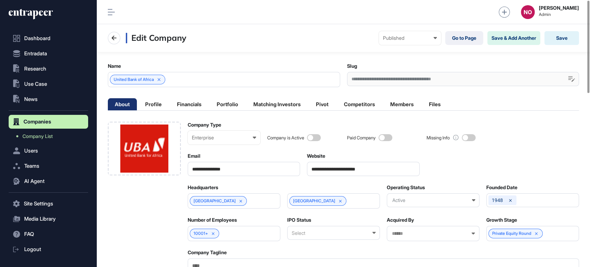
click at [183, 81] on div "United Bank of Africa" at bounding box center [224, 79] width 232 height 15
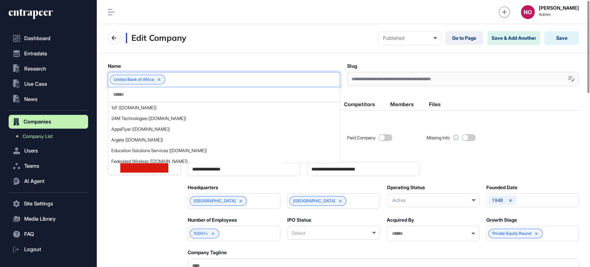
click at [144, 93] on input "text" at bounding box center [223, 95] width 223 height 6
paste input "**********"
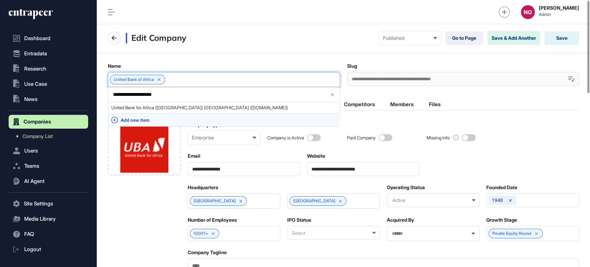
type input "**********"
click at [150, 118] on span "Add new item" at bounding box center [228, 120] width 215 height 5
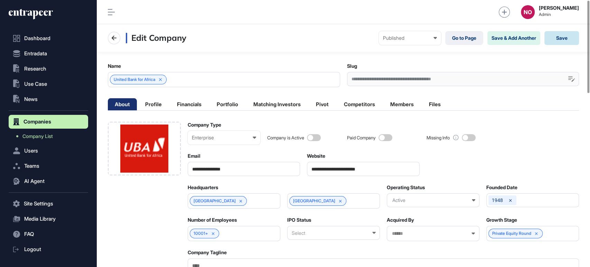
click at [563, 37] on button "Save" at bounding box center [561, 38] width 35 height 14
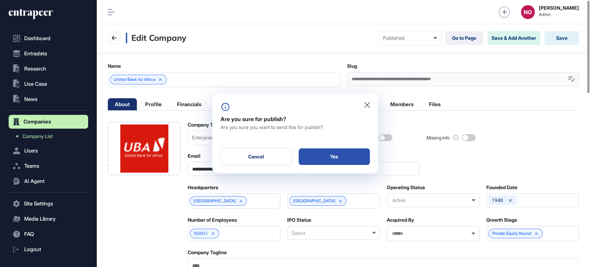
click at [316, 154] on div "Yes" at bounding box center [334, 156] width 71 height 17
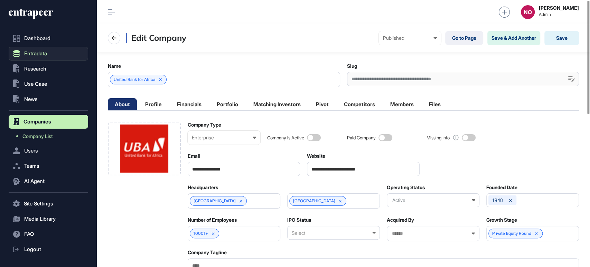
click at [42, 54] on span "Entradata" at bounding box center [35, 54] width 23 height 6
click at [41, 54] on span "Entradata" at bounding box center [35, 54] width 23 height 6
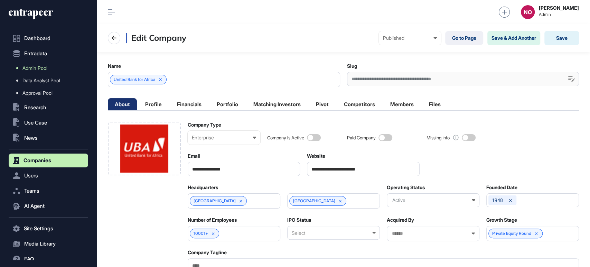
click at [47, 66] on span "Admin Pool" at bounding box center [34, 68] width 25 height 6
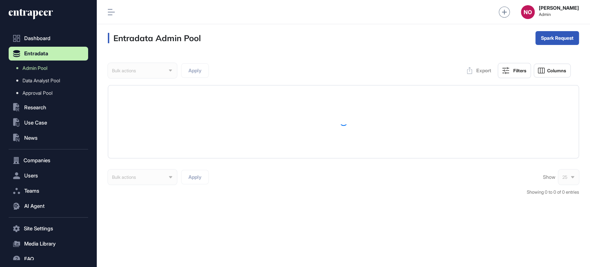
scroll to position [266, 493]
click at [561, 60] on div "Single" at bounding box center [557, 65] width 43 height 11
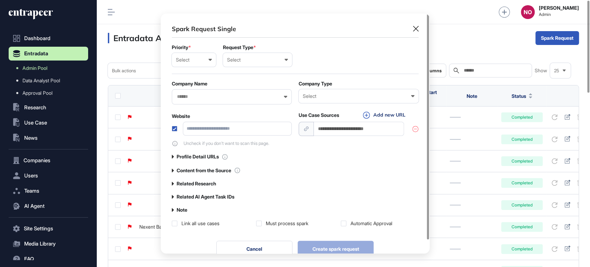
scroll to position [0, 3]
click at [208, 95] on input "text" at bounding box center [227, 97] width 102 height 6
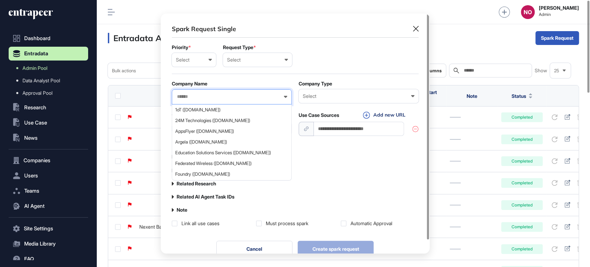
paste input "**********"
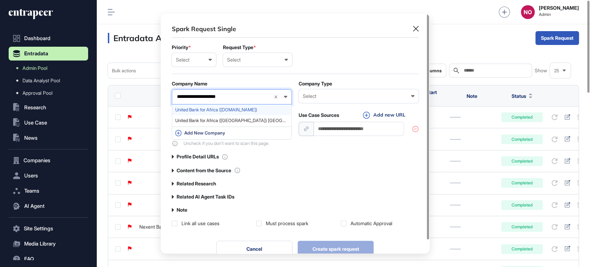
type input "**********"
click at [207, 111] on span "United Bank for Africa ([DOMAIN_NAME])" at bounding box center [231, 109] width 112 height 5
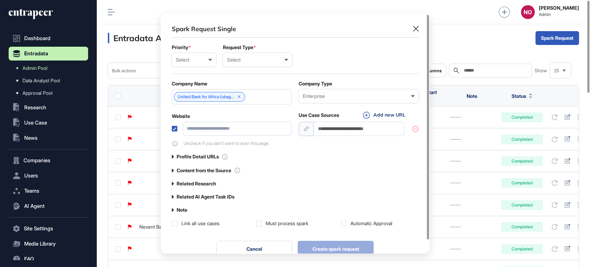
click at [176, 128] on label at bounding box center [175, 129] width 6 height 6
click at [325, 127] on input "url" at bounding box center [359, 129] width 91 height 14
paste input "**********"
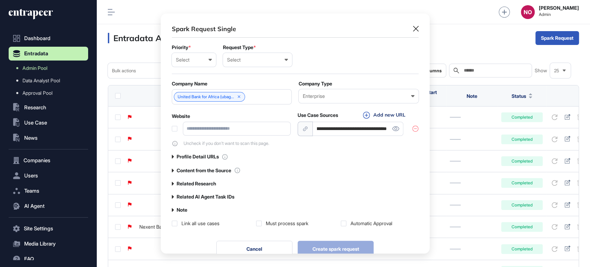
type input "**********"
click at [173, 185] on icon at bounding box center [173, 183] width 2 height 4
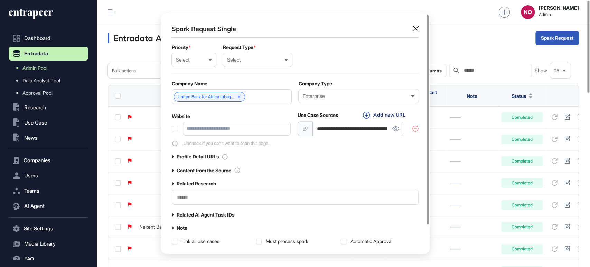
click at [187, 51] on div "Priority * Select Low Normal High Urgent" at bounding box center [194, 56] width 44 height 22
click at [187, 63] on div "Select Low Normal High Urgent" at bounding box center [194, 60] width 44 height 14
click at [0, 0] on div "Normal" at bounding box center [0, 0] width 0 height 0
click at [235, 60] on div "Select" at bounding box center [257, 60] width 61 height 6
click at [0, 0] on div "User" at bounding box center [0, 0] width 0 height 0
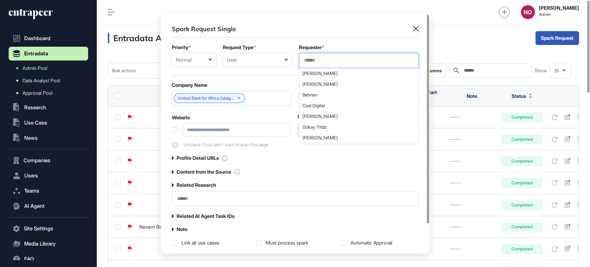
click at [325, 59] on input "text" at bounding box center [358, 60] width 111 height 6
click at [264, 63] on div "User User Company Customer Request ID" at bounding box center [257, 60] width 69 height 14
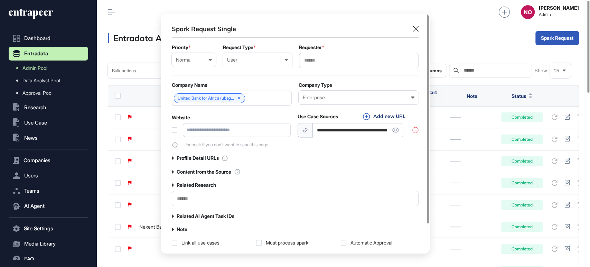
click at [0, 0] on div "Company" at bounding box center [0, 0] width 0 height 0
click at [317, 57] on input "text" at bounding box center [358, 60] width 111 height 6
type input "*********"
click at [323, 75] on span "Entrapeer" at bounding box center [358, 73] width 112 height 5
click at [241, 77] on form "**********" at bounding box center [295, 96] width 247 height 103
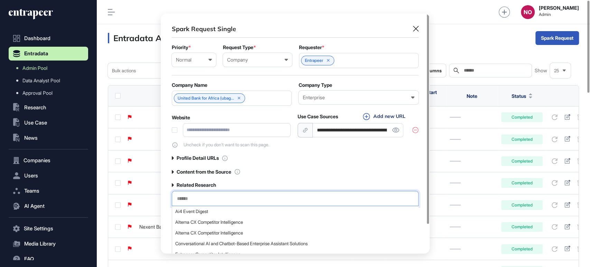
click at [204, 199] on input "text" at bounding box center [295, 199] width 238 height 6
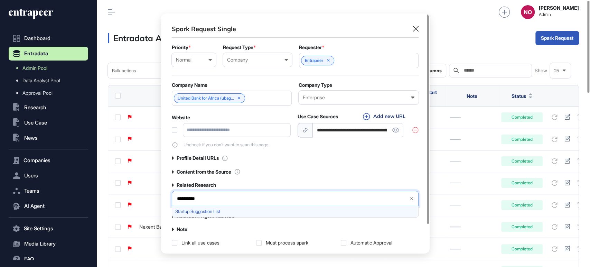
type input "**********"
click at [202, 210] on span "Startup Suggestion List" at bounding box center [294, 211] width 239 height 5
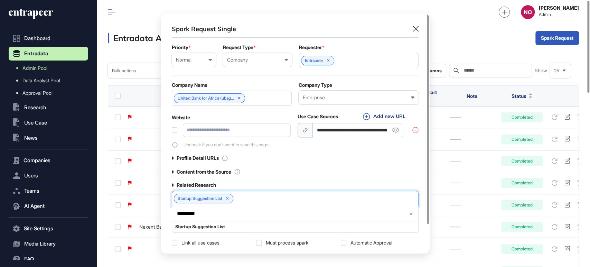
click at [309, 176] on div "**********" at bounding box center [295, 136] width 247 height 222
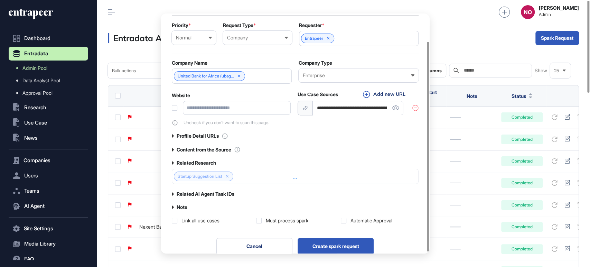
scroll to position [33, 0]
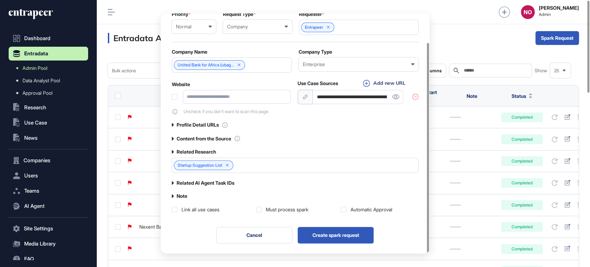
click at [348, 208] on div "Automatic Approval" at bounding box center [380, 209] width 78 height 7
click at [345, 210] on label at bounding box center [344, 210] width 6 height 6
click at [203, 181] on label "Related AI Agent Task IDs" at bounding box center [206, 183] width 58 height 6
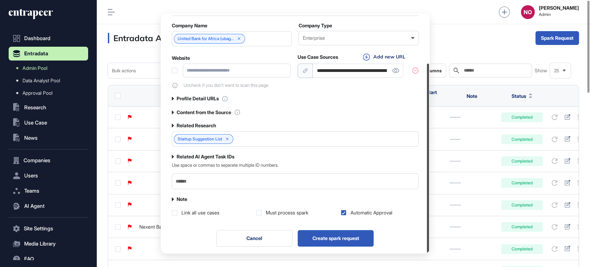
scroll to position [63, 0]
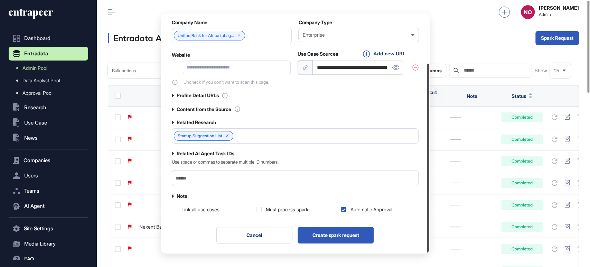
drag, startPoint x: 427, startPoint y: 182, endPoint x: 432, endPoint y: 220, distance: 38.3
click at [432, 220] on div "**********" at bounding box center [295, 133] width 590 height 267
click at [180, 195] on label "Note" at bounding box center [182, 196] width 11 height 6
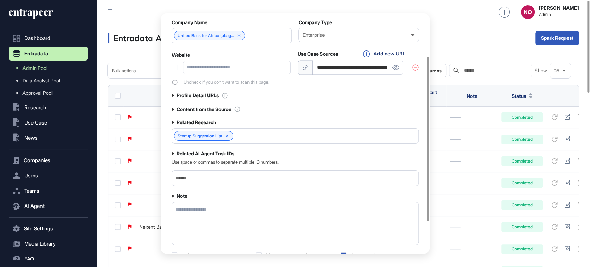
click at [197, 210] on textarea at bounding box center [295, 223] width 247 height 43
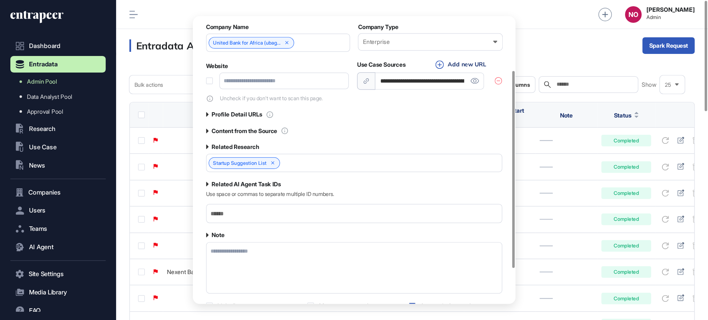
scroll to position [108, 0]
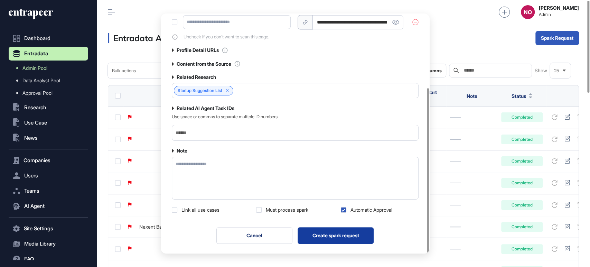
click at [348, 235] on button "Create spark request" at bounding box center [336, 235] width 76 height 17
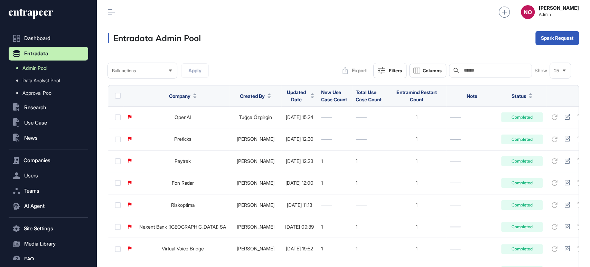
drag, startPoint x: 52, startPoint y: 67, endPoint x: 57, endPoint y: 67, distance: 4.5
click at [52, 67] on link "Admin Pool" at bounding box center [50, 68] width 76 height 12
click at [290, 95] on button "Updated Date" at bounding box center [299, 95] width 29 height 15
click at [294, 121] on div "Sort Descending" at bounding box center [281, 125] width 43 height 10
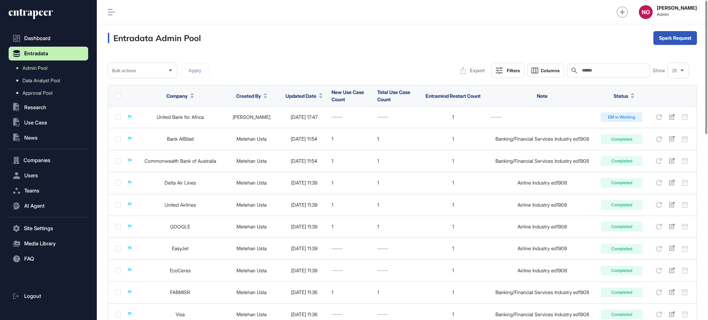
scroll to position [320, 611]
click at [689, 60] on div "Single" at bounding box center [675, 65] width 43 height 11
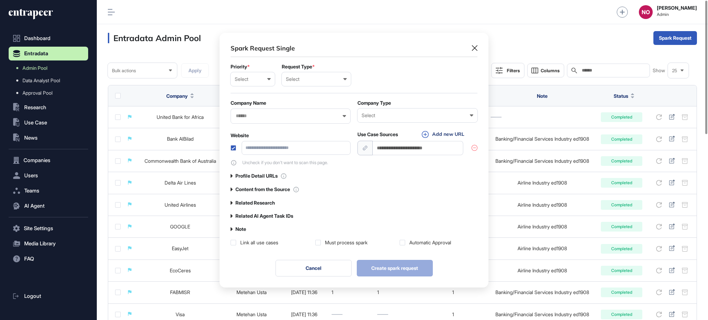
scroll to position [0, 3]
click at [265, 110] on div at bounding box center [291, 116] width 120 height 15
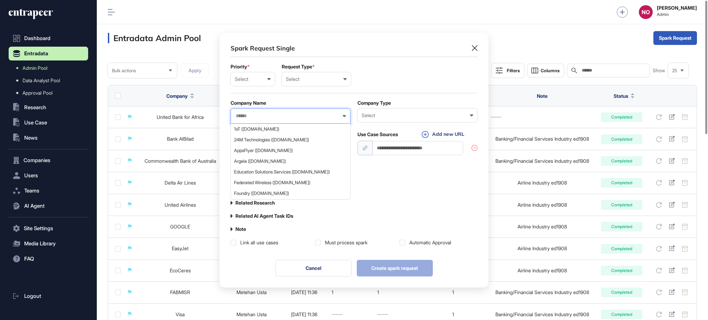
click at [265, 116] on input "text" at bounding box center [286, 116] width 102 height 6
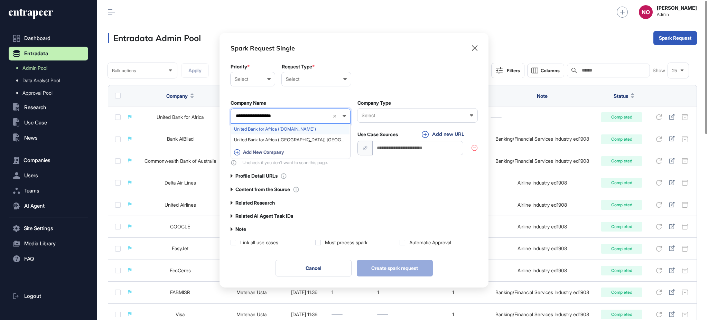
type input "**********"
click at [277, 126] on span "United Bank for Africa ([DOMAIN_NAME])" at bounding box center [290, 128] width 112 height 5
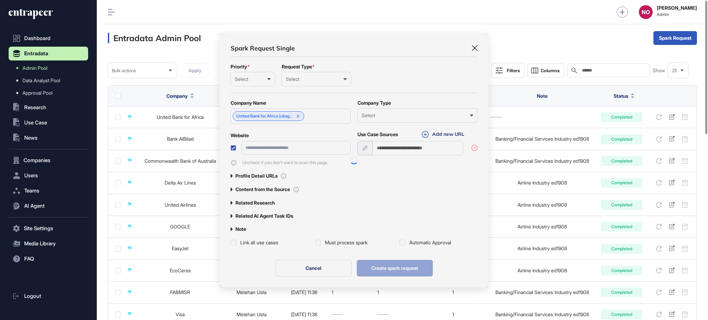
type input "**********"
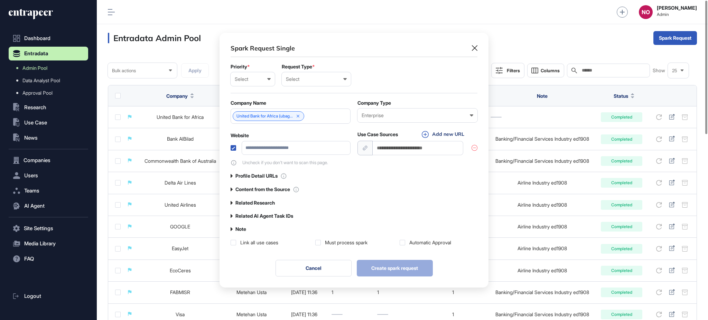
click at [233, 149] on label at bounding box center [234, 148] width 6 height 6
click at [412, 150] on input "url" at bounding box center [418, 148] width 91 height 14
paste input "**********"
type input "**********"
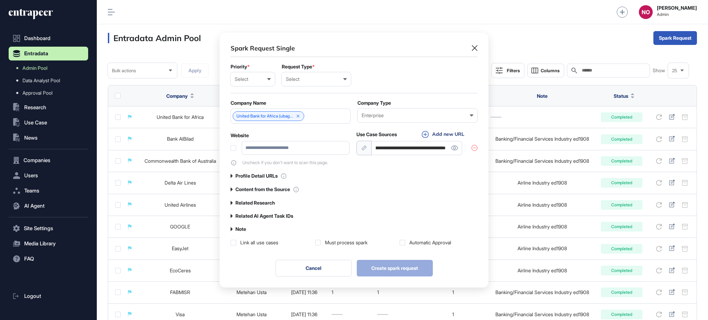
scroll to position [0, 0]
click at [233, 189] on div "Content from the Source" at bounding box center [265, 189] width 69 height 7
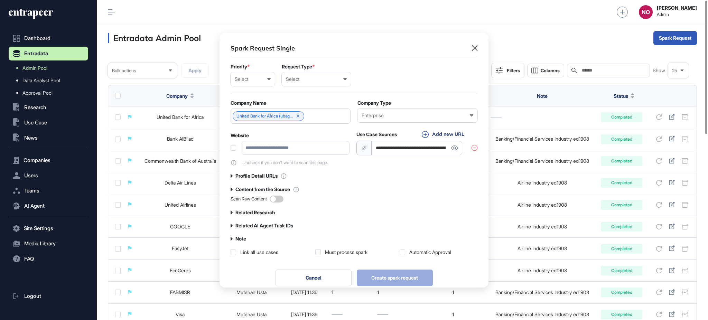
scroll to position [264, 269]
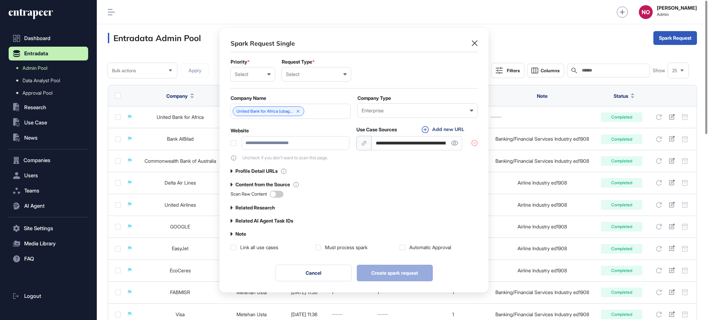
click at [278, 195] on span at bounding box center [277, 194] width 14 height 7
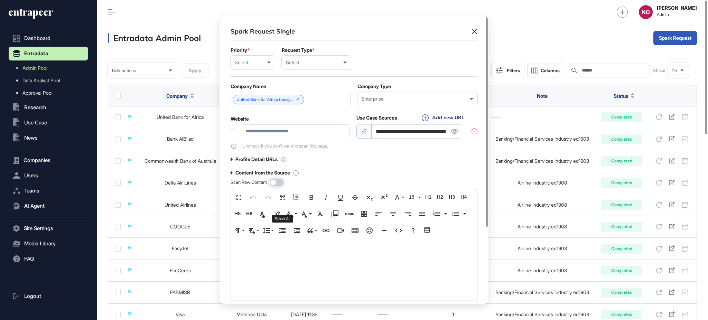
scroll to position [288, 269]
click at [294, 263] on div at bounding box center [354, 287] width 246 height 97
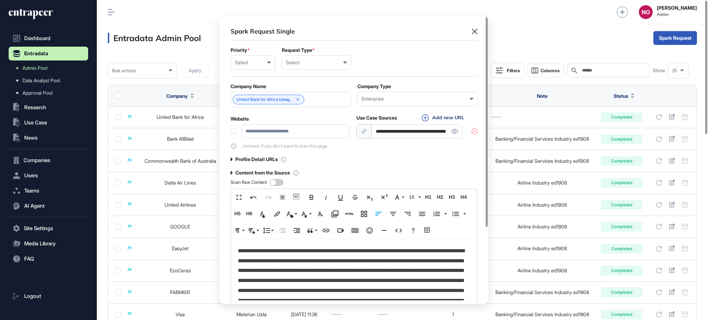
drag, startPoint x: 259, startPoint y: 61, endPoint x: 257, endPoint y: 77, distance: 16.3
click at [259, 61] on div "Select" at bounding box center [253, 63] width 36 height 6
click at [0, 0] on div "Normal" at bounding box center [0, 0] width 0 height 0
click at [301, 64] on div "Select" at bounding box center [316, 63] width 61 height 6
drag, startPoint x: 305, startPoint y: 73, endPoint x: 375, endPoint y: 71, distance: 70.2
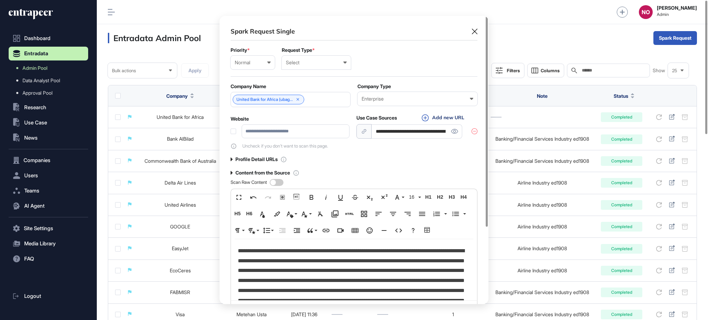
click at [0, 0] on div "User" at bounding box center [0, 0] width 0 height 0
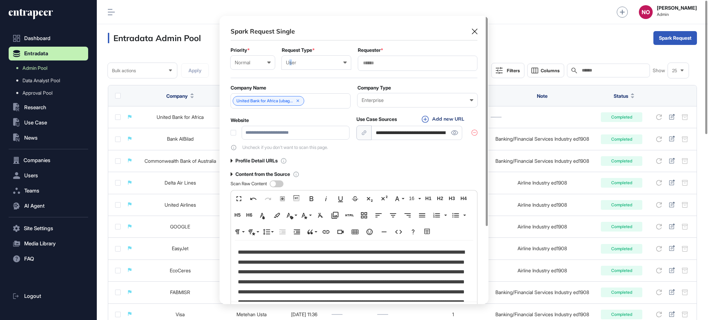
drag, startPoint x: 290, startPoint y: 59, endPoint x: 293, endPoint y: 65, distance: 6.8
click at [291, 61] on div "User" at bounding box center [316, 63] width 61 height 6
click at [0, 0] on div "Company" at bounding box center [0, 0] width 0 height 0
click at [374, 56] on div at bounding box center [418, 63] width 120 height 15
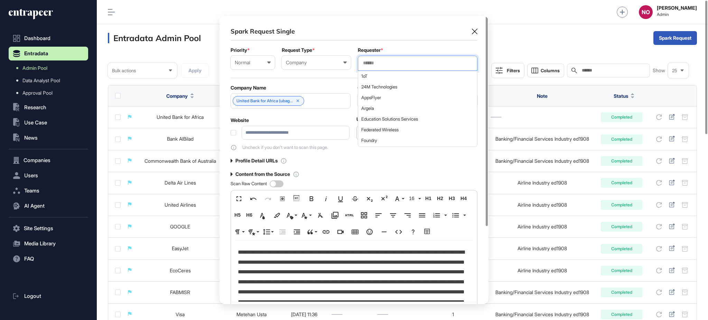
drag, startPoint x: 376, startPoint y: 58, endPoint x: 378, endPoint y: 62, distance: 4.5
click at [377, 61] on div at bounding box center [418, 63] width 120 height 15
click at [385, 62] on input "text" at bounding box center [417, 63] width 111 height 6
type input "*********"
click at [378, 76] on span "Entrapeer" at bounding box center [417, 76] width 112 height 5
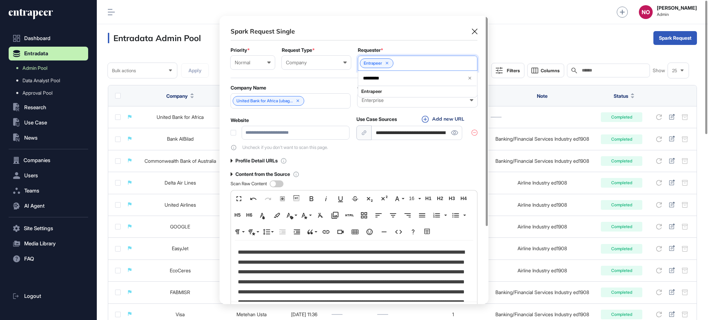
click at [343, 87] on div "Company Name" at bounding box center [291, 88] width 120 height 6
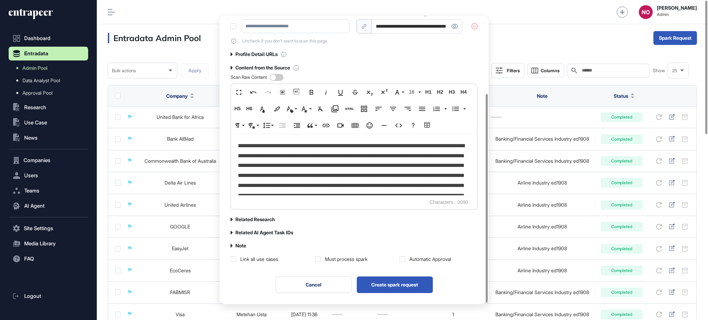
click at [258, 220] on label "Related Research" at bounding box center [254, 220] width 39 height 6
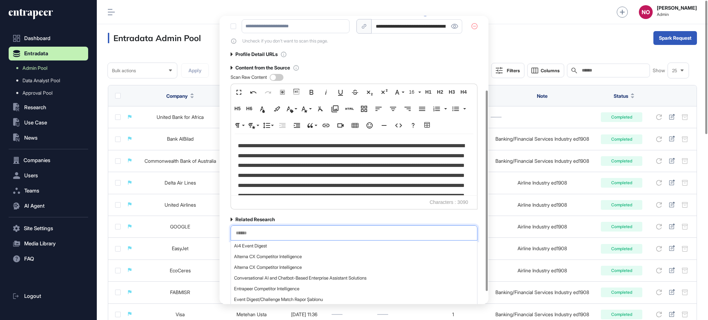
click at [267, 235] on input "text" at bounding box center [354, 233] width 238 height 6
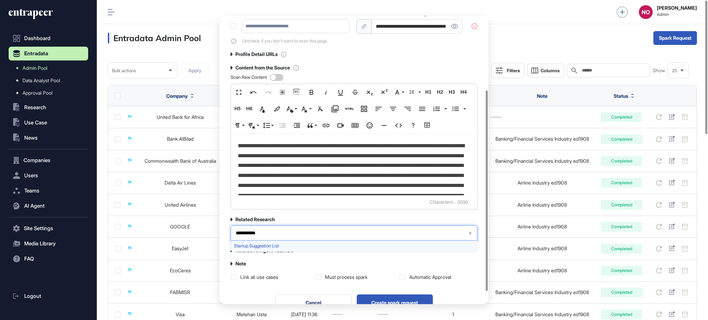
type input "**********"
click at [292, 246] on span "Startup Suggestion List" at bounding box center [353, 245] width 239 height 5
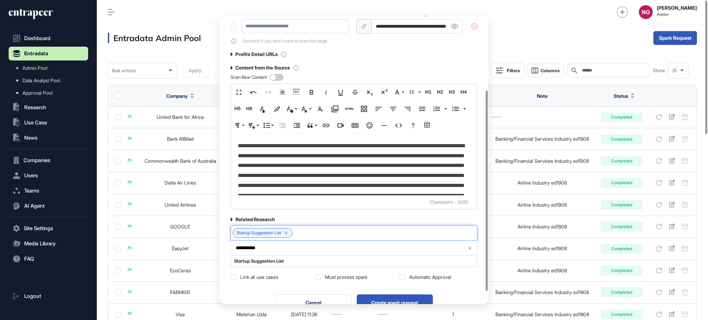
click at [327, 213] on div "**********" at bounding box center [354, 101] width 247 height 360
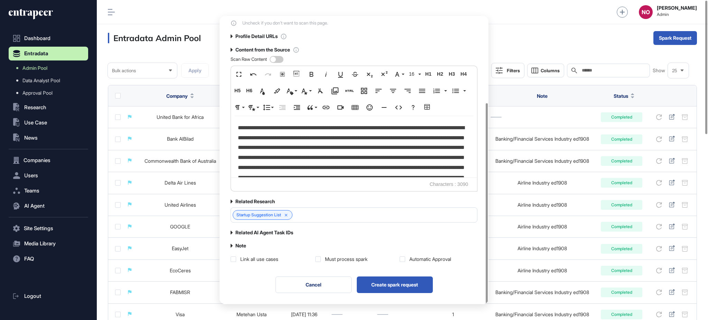
click at [431, 258] on div "Automatic Approval" at bounding box center [430, 259] width 42 height 7
click at [235, 246] on label "Note" at bounding box center [240, 246] width 11 height 6
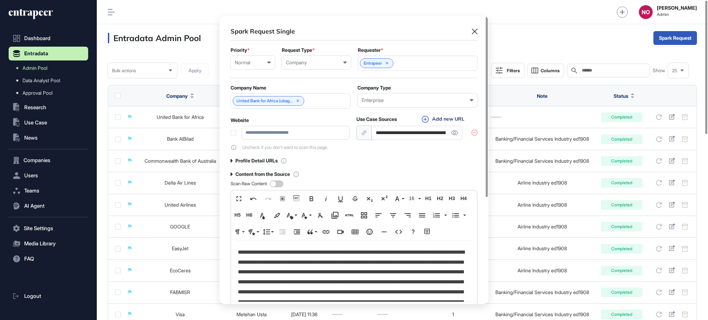
scroll to position [170, 0]
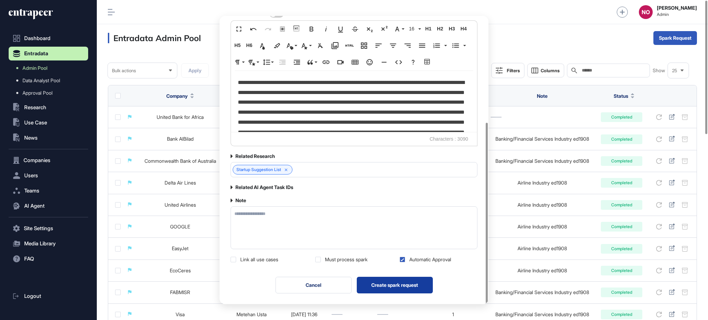
click at [390, 290] on button "Create spark request" at bounding box center [395, 285] width 76 height 17
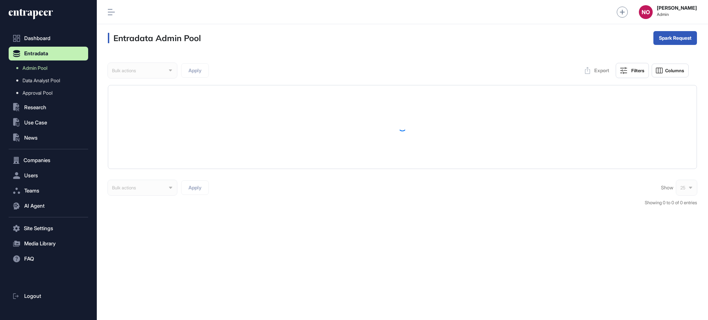
scroll to position [0, 0]
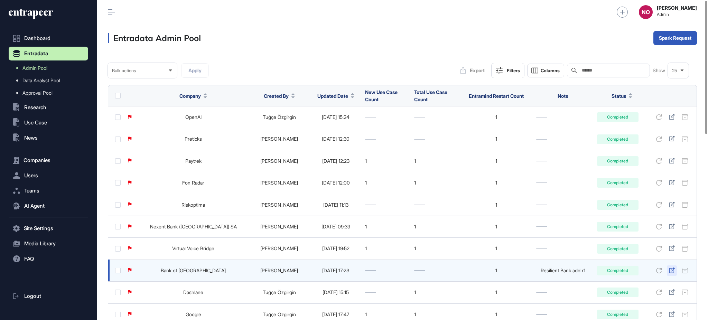
scroll to position [0, 0]
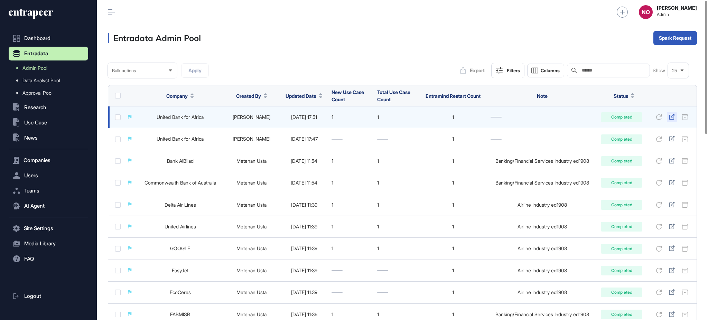
click at [671, 118] on icon at bounding box center [672, 117] width 6 height 6
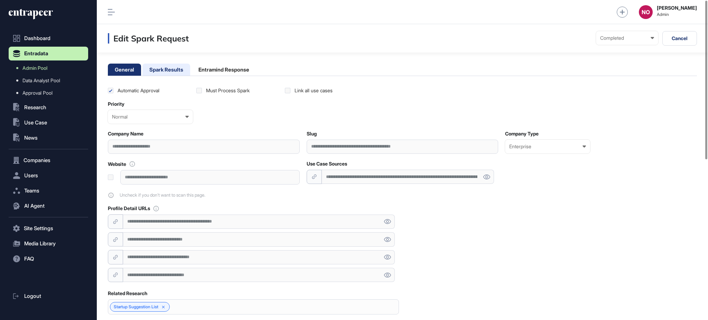
click at [191, 72] on li "Spark Results" at bounding box center [223, 70] width 65 height 12
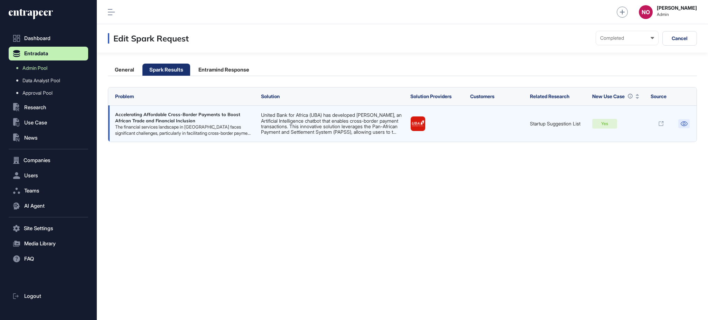
click at [683, 124] on icon at bounding box center [683, 123] width 7 height 5
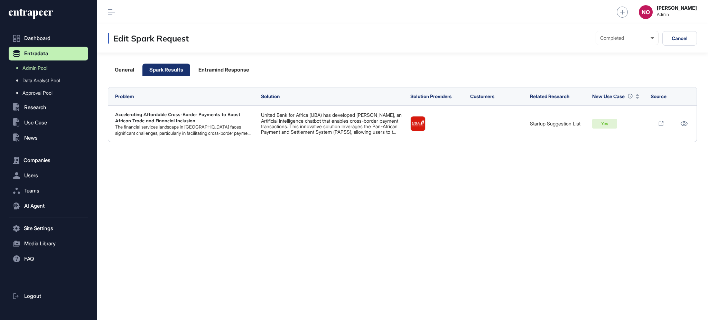
drag, startPoint x: 67, startPoint y: 69, endPoint x: 202, endPoint y: 2, distance: 151.3
click at [67, 70] on link "Admin Pool" at bounding box center [50, 68] width 76 height 12
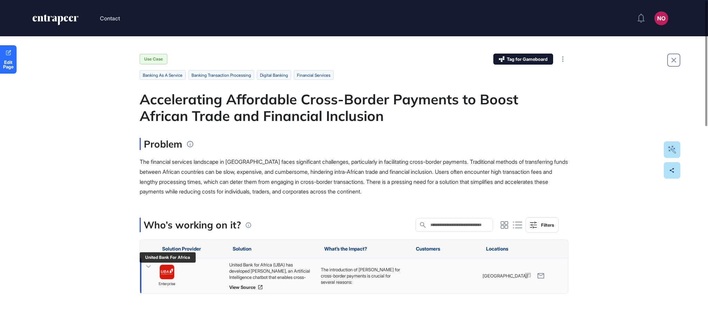
click at [169, 271] on img at bounding box center [167, 272] width 15 height 15
click at [248, 288] on link "View Source" at bounding box center [271, 287] width 85 height 6
